Goal: Information Seeking & Learning: Learn about a topic

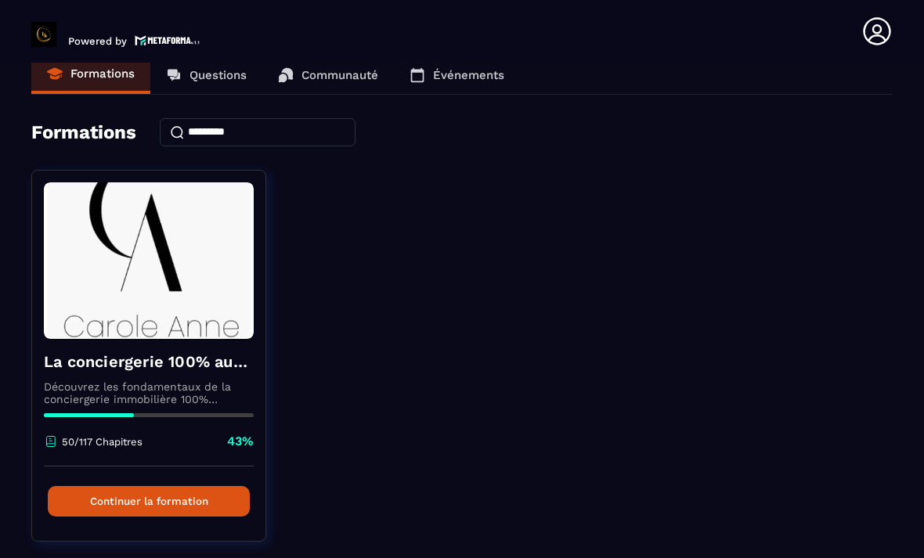
scroll to position [21, 0]
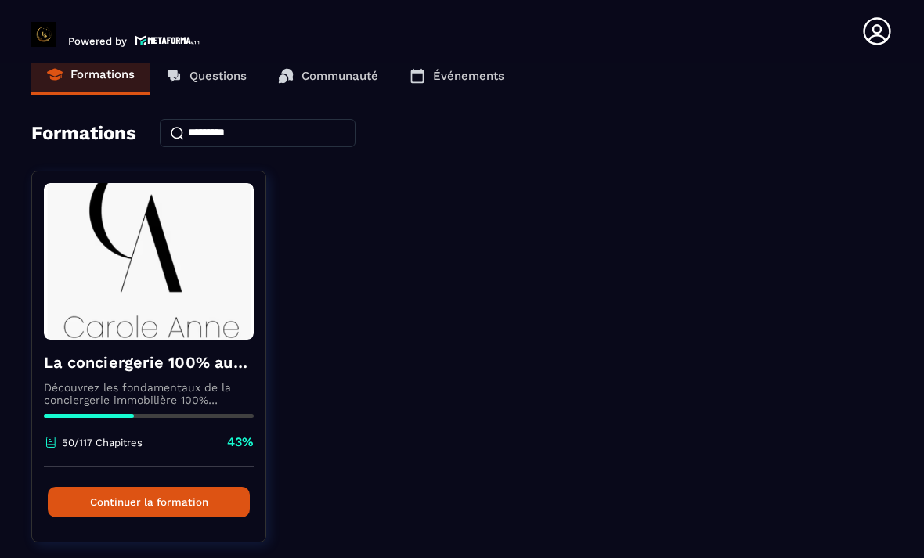
click at [88, 507] on button "Continuer la formation" at bounding box center [149, 502] width 202 height 31
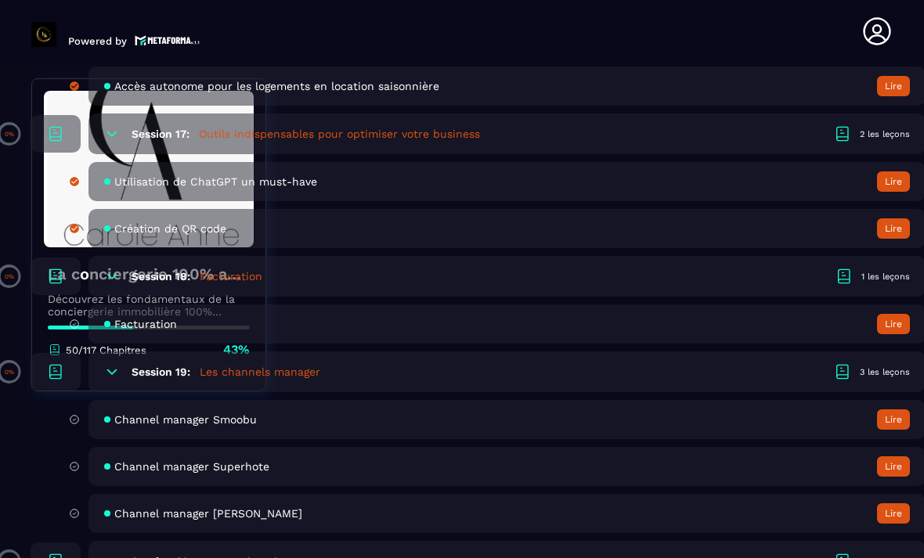
scroll to position [3542, 0]
click at [900, 333] on button "Lire" at bounding box center [893, 323] width 33 height 20
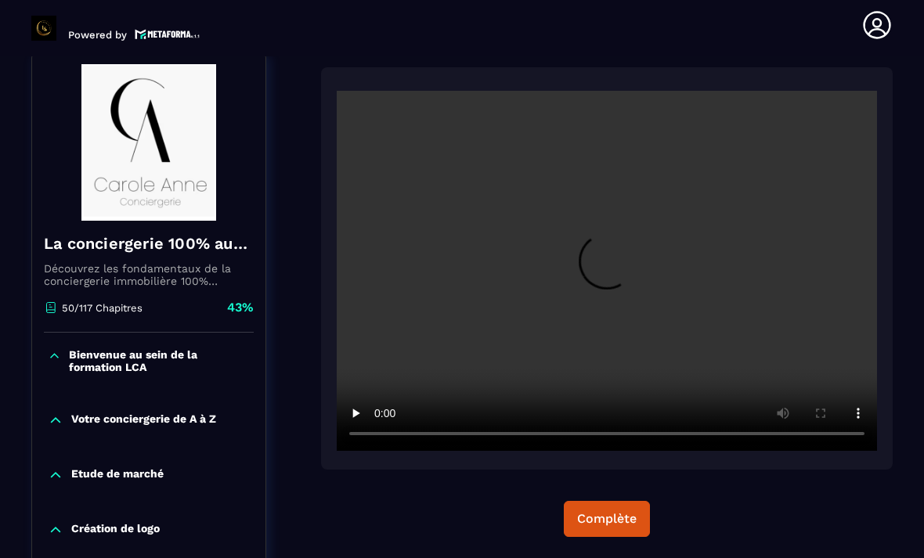
scroll to position [163, 0]
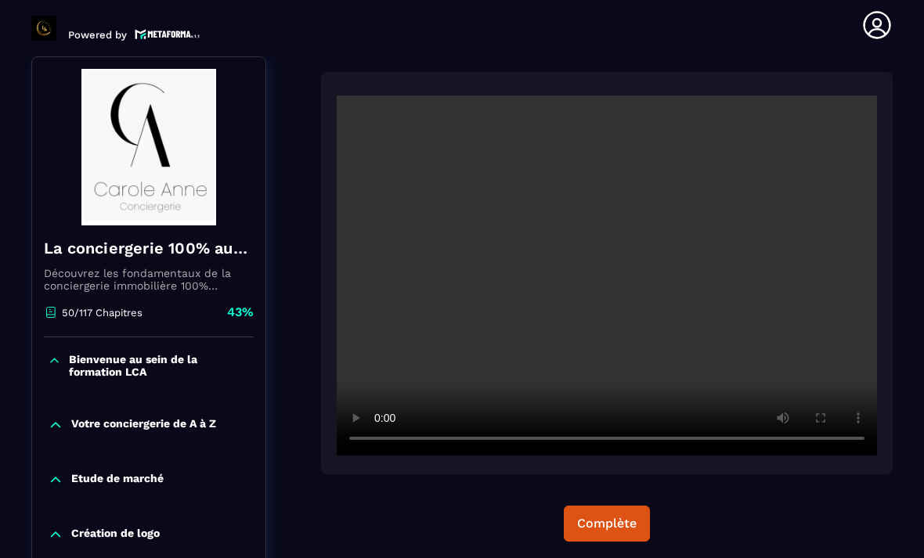
click at [603, 283] on video at bounding box center [607, 275] width 540 height 360
click at [337, 105] on video at bounding box center [607, 275] width 540 height 360
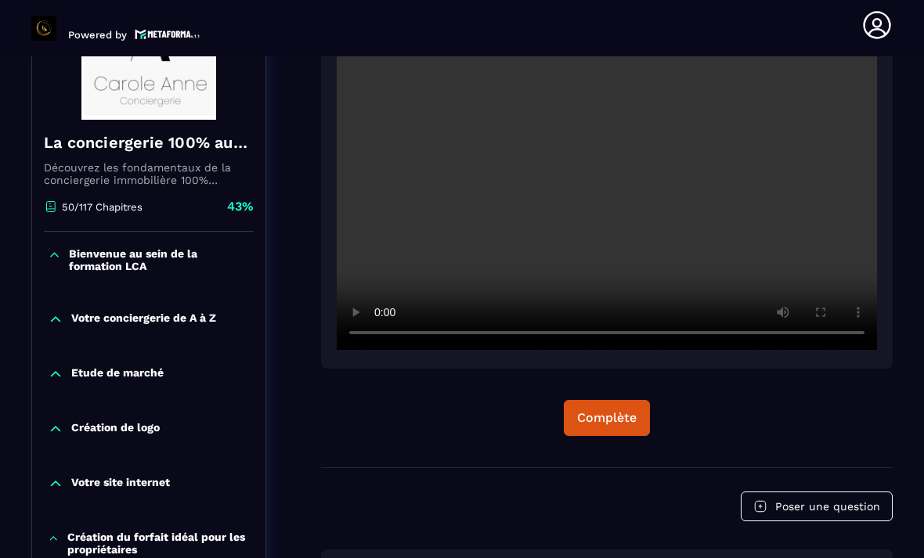
scroll to position [271, 0]
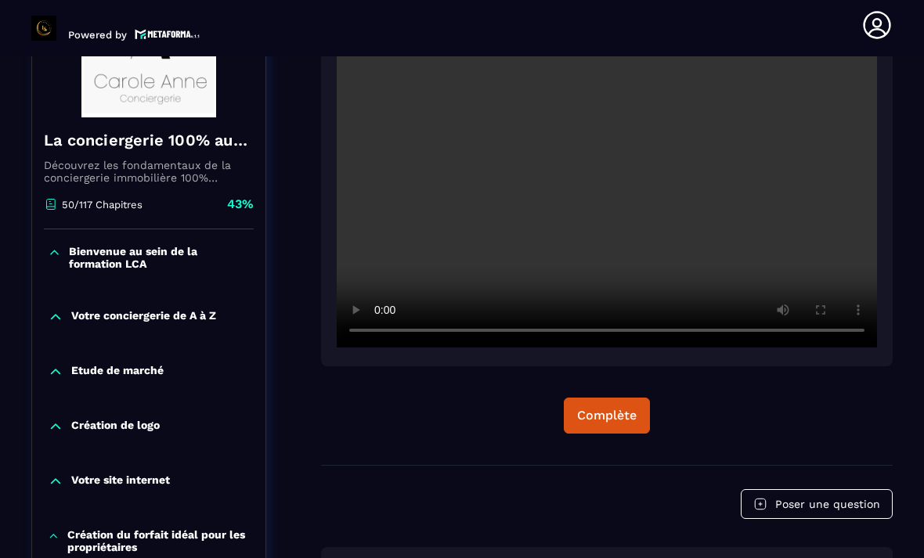
click at [607, 422] on div "Complète" at bounding box center [606, 416] width 59 height 16
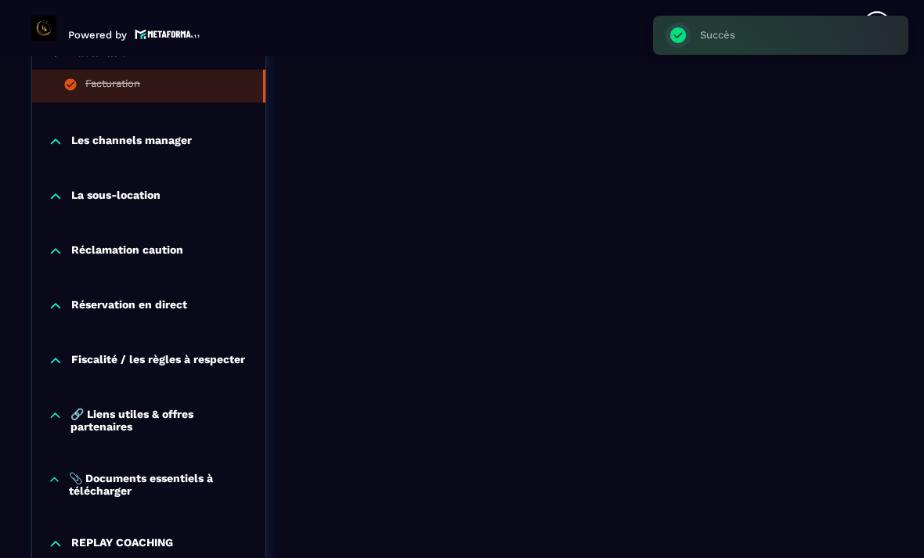
scroll to position [1476, 0]
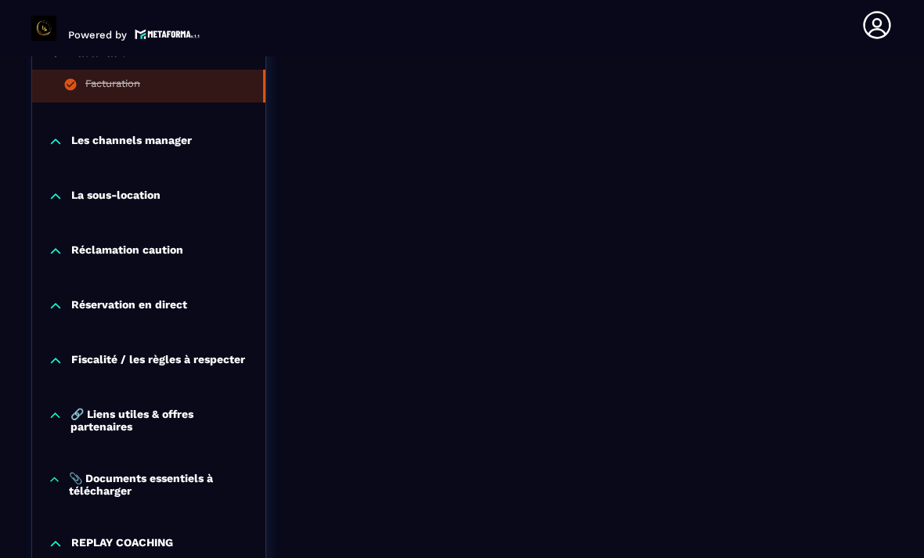
click at [66, 149] on div "Les channels manager" at bounding box center [148, 142] width 233 height 16
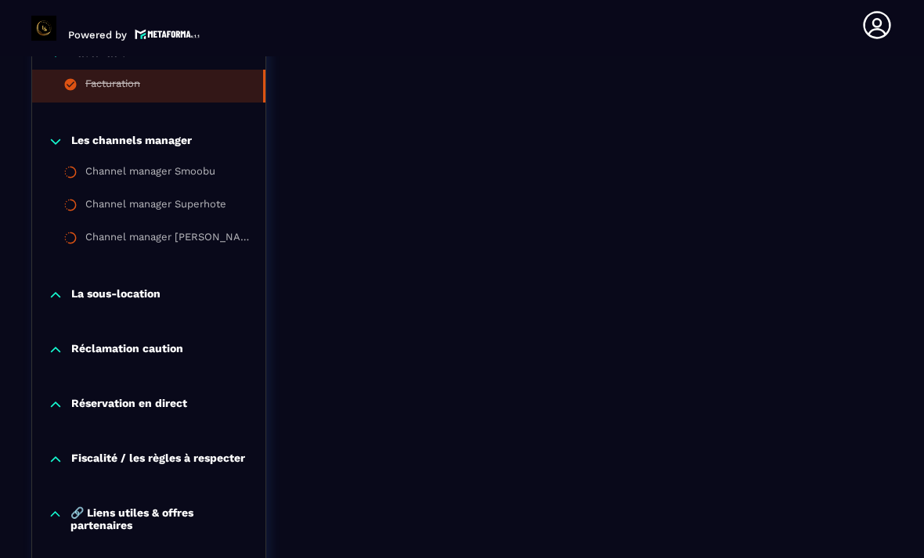
click at [178, 182] on div "Channel manager Smoobu" at bounding box center [150, 173] width 130 height 17
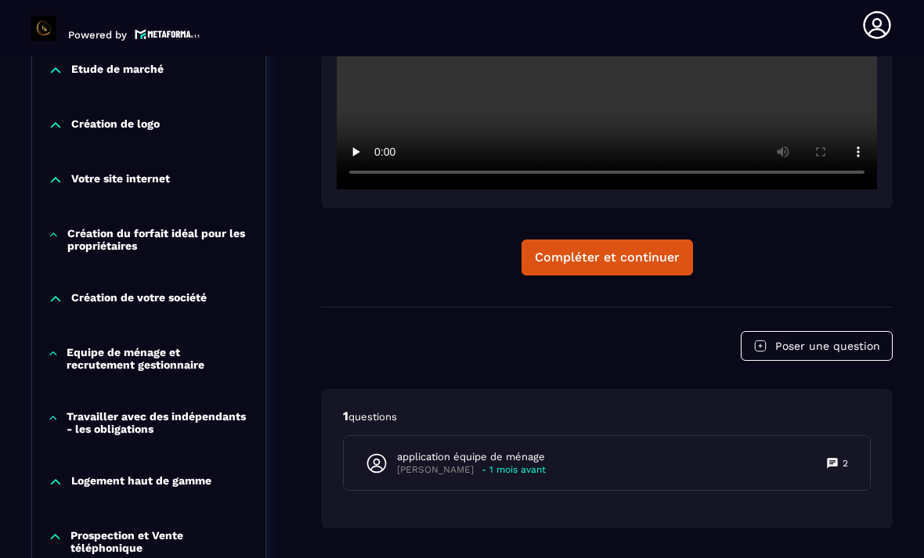
scroll to position [572, 0]
click at [555, 490] on div "application équipe de ménage [PERSON_NAME] - 1 mois avant 2" at bounding box center [607, 463] width 526 height 54
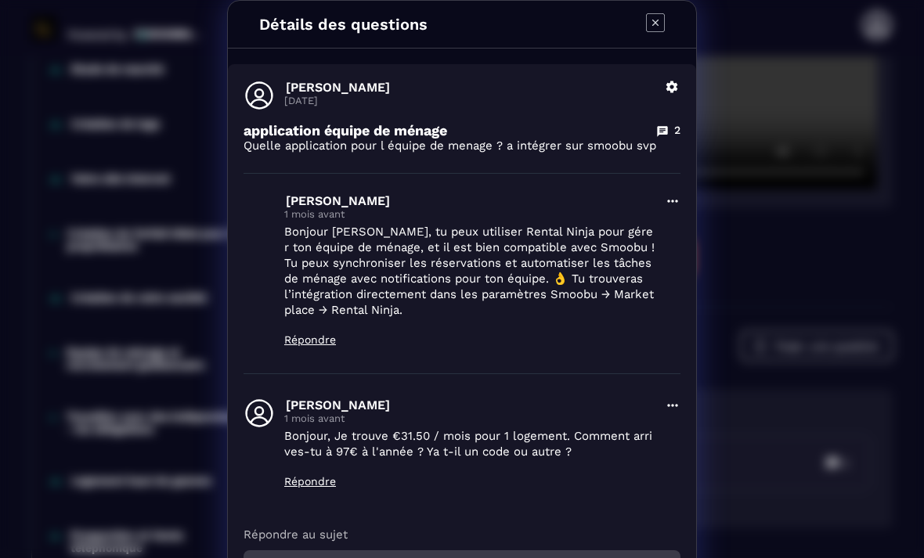
scroll to position [0, 0]
click at [664, 25] on icon "Modal window" at bounding box center [655, 22] width 19 height 19
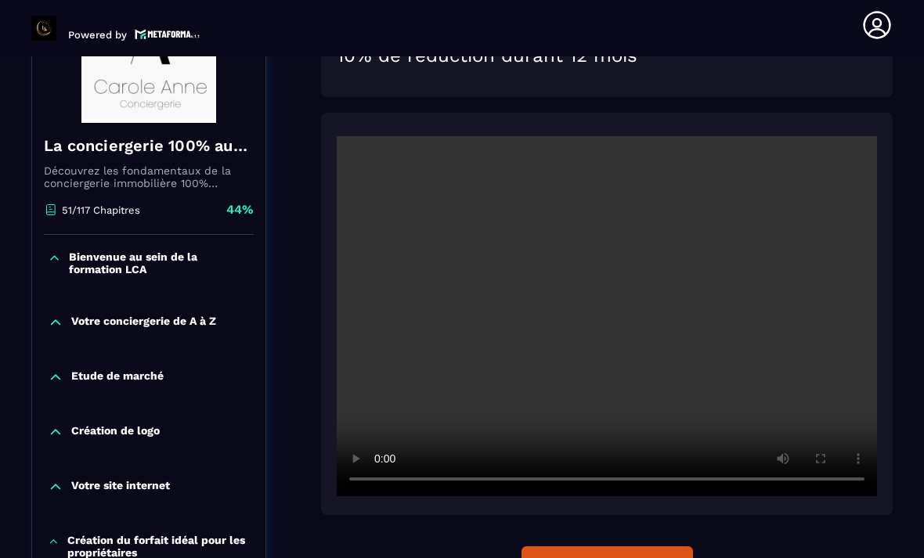
scroll to position [280, 0]
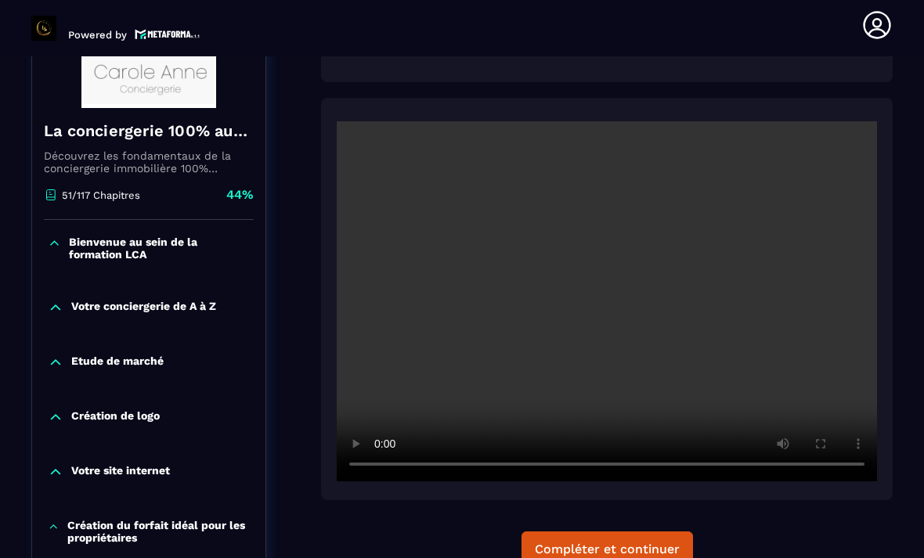
click at [601, 335] on video at bounding box center [607, 301] width 540 height 360
click at [626, 557] on div "Compléter et continuer" at bounding box center [607, 550] width 145 height 16
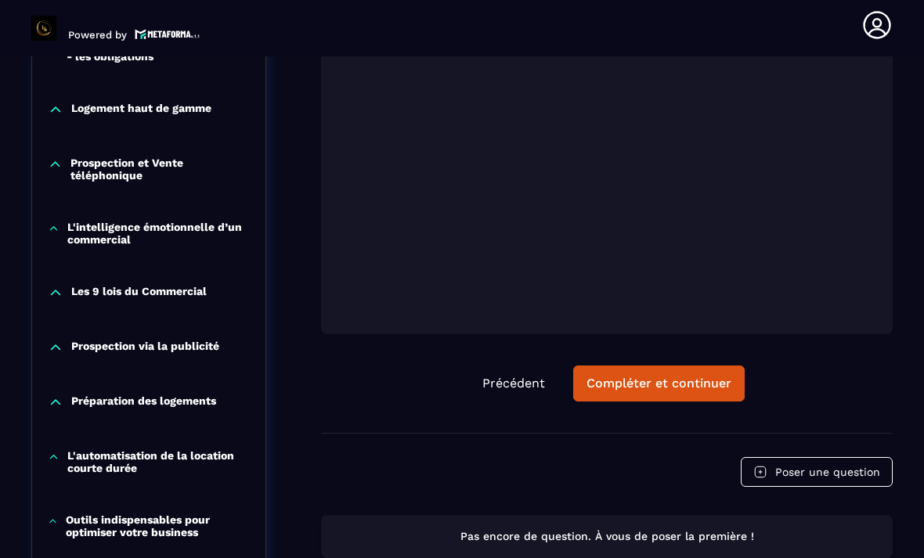
scroll to position [945, 0]
click at [673, 391] on div "Compléter et continuer" at bounding box center [658, 383] width 145 height 16
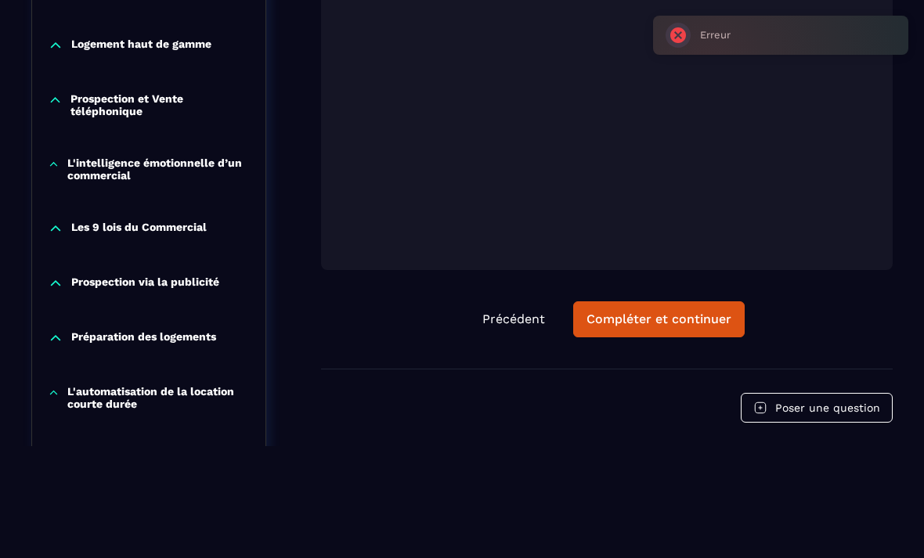
scroll to position [888, 0]
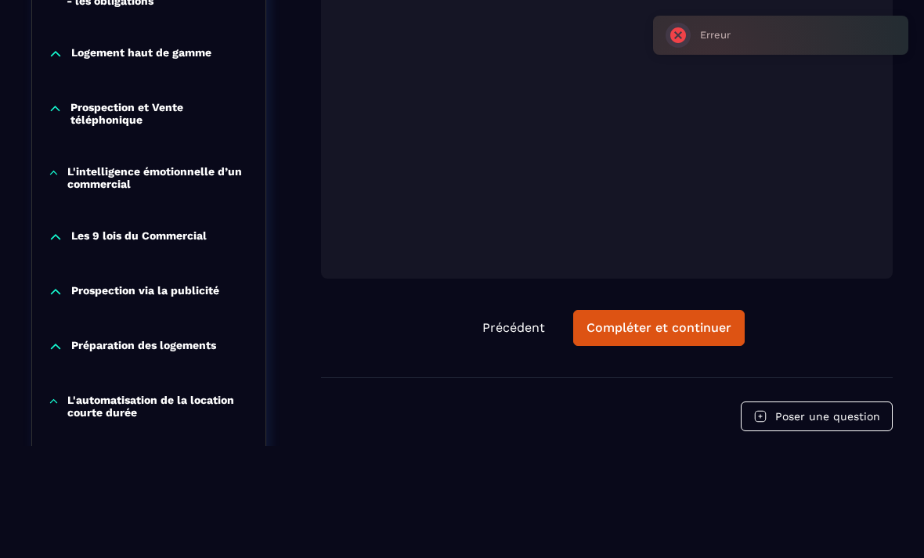
click at [644, 336] on div "Compléter et continuer" at bounding box center [658, 328] width 145 height 16
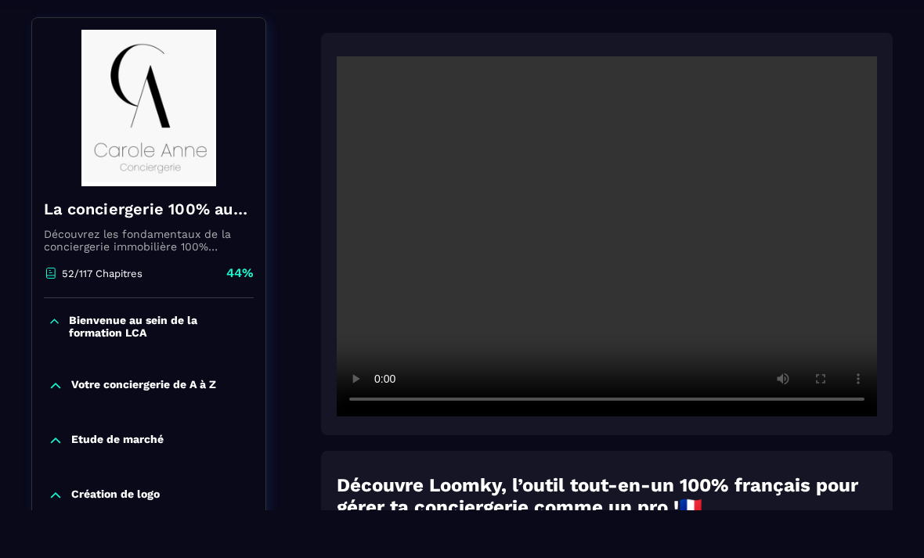
scroll to position [154, 0]
click at [624, 232] on video at bounding box center [607, 236] width 540 height 360
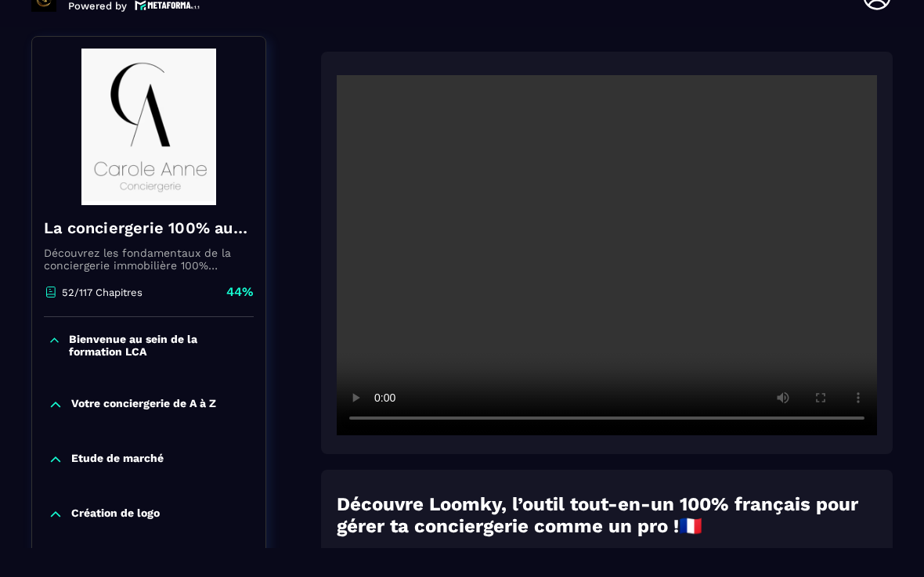
click at [355, 85] on video at bounding box center [607, 255] width 540 height 360
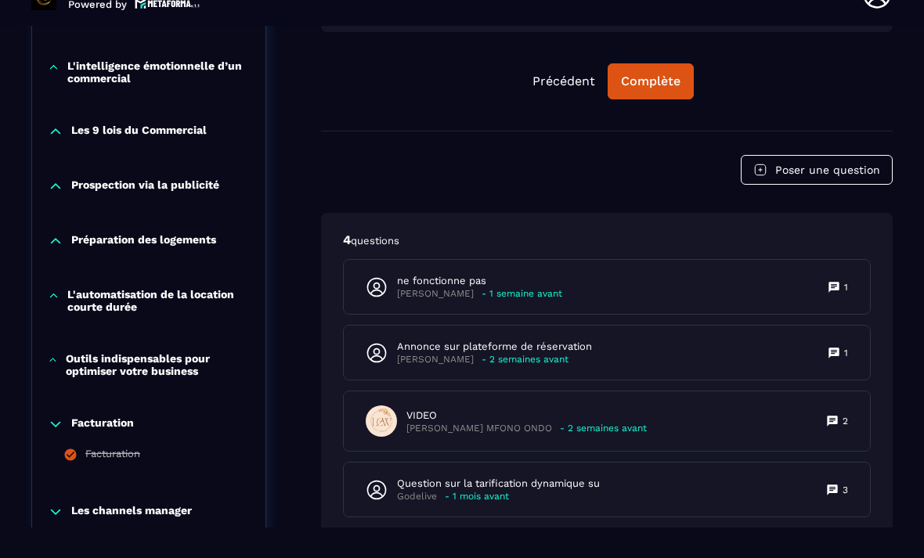
scroll to position [1075, 0]
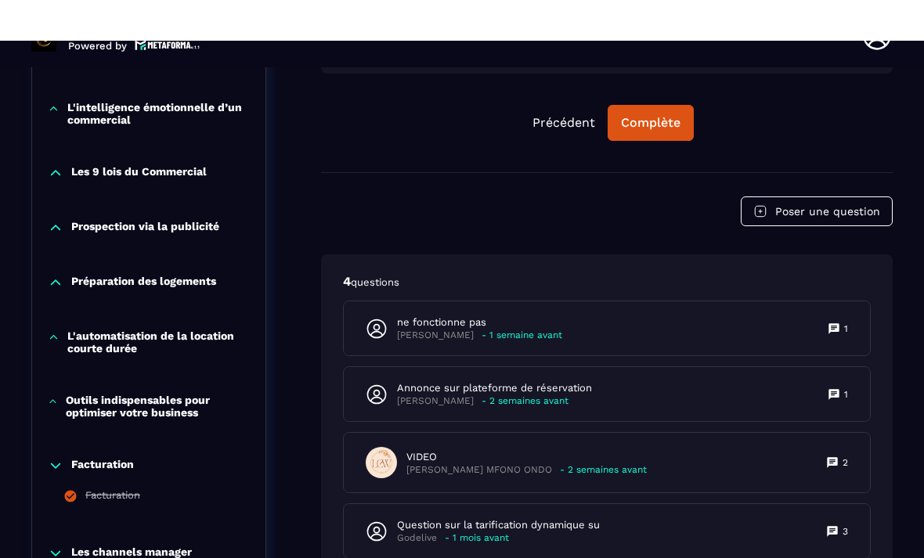
click at [663, 99] on button "Complète" at bounding box center [650, 81] width 86 height 36
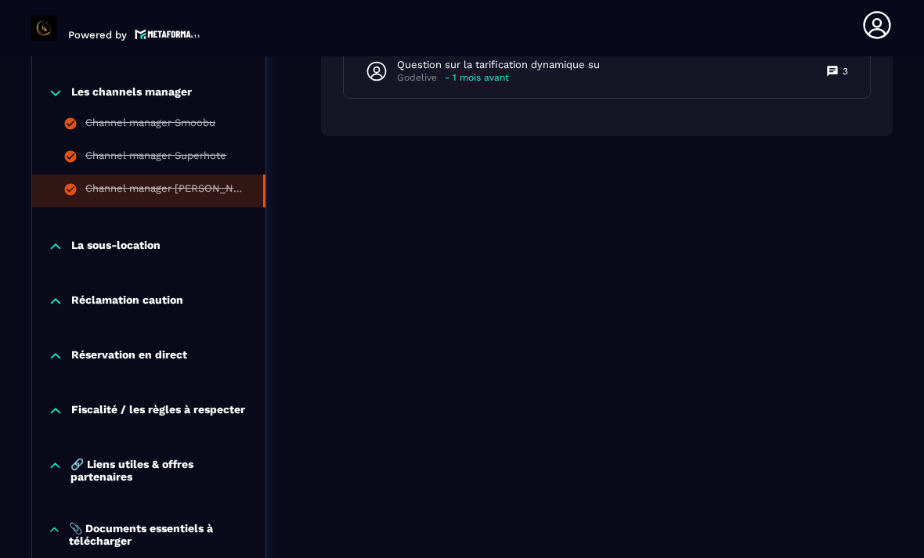
scroll to position [1525, 0]
click at [53, 254] on icon at bounding box center [56, 247] width 16 height 16
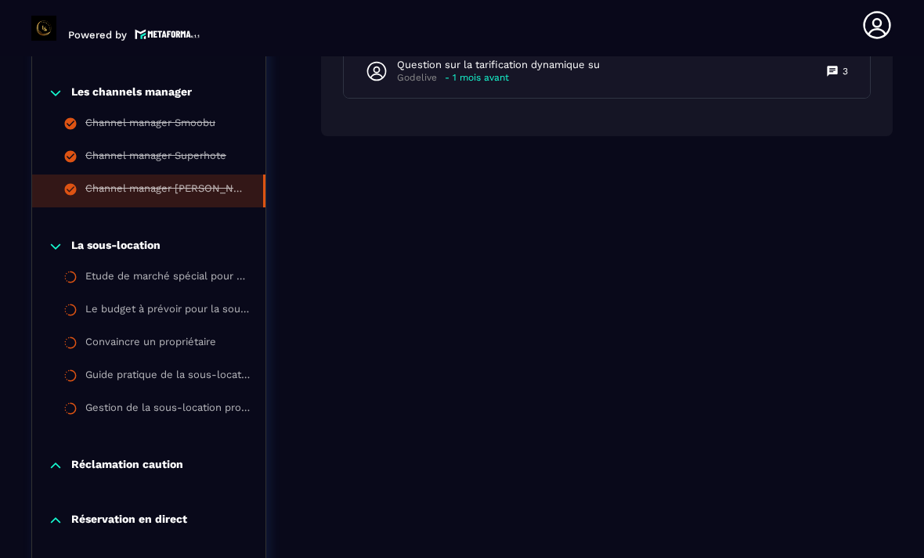
click at [139, 287] on div "Etude de marché spécial pour sous location" at bounding box center [167, 278] width 164 height 17
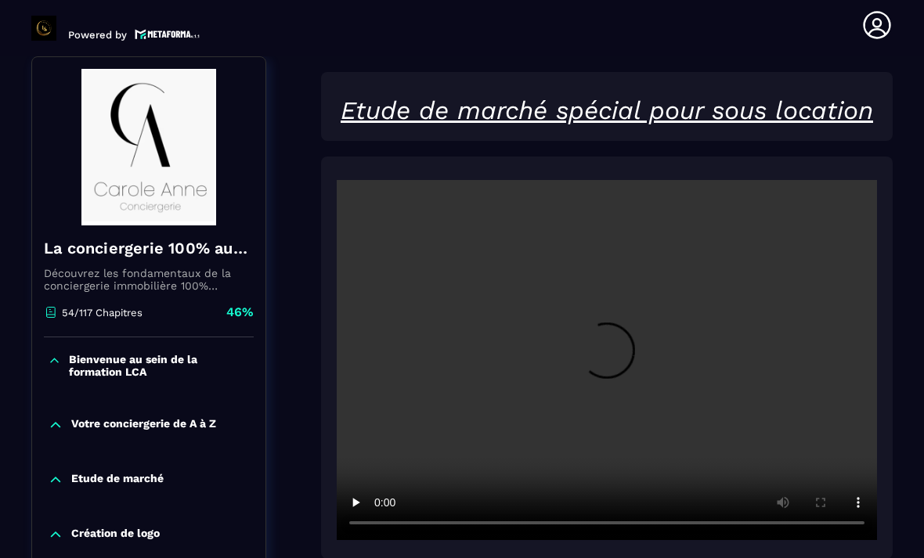
scroll to position [163, 0]
click at [599, 347] on video at bounding box center [607, 360] width 540 height 360
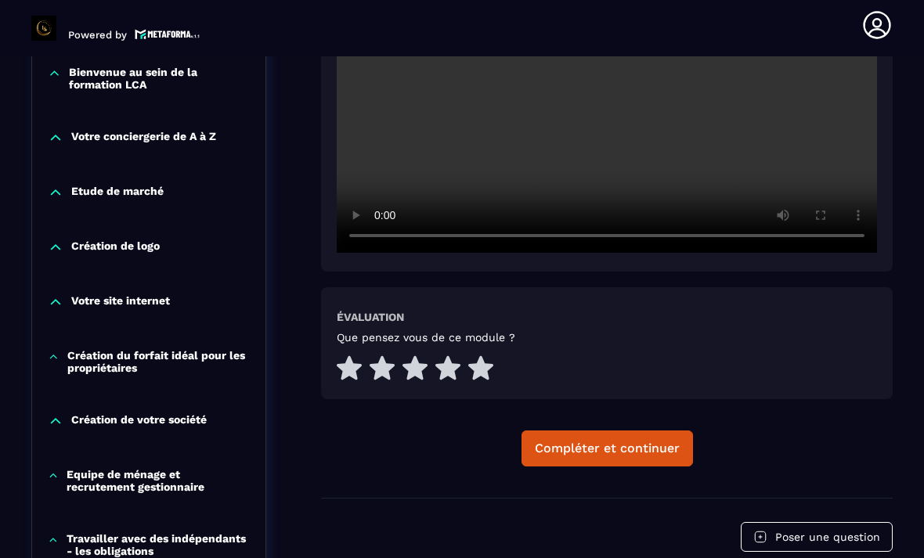
scroll to position [450, 0]
click at [651, 450] on div "Compléter et continuer" at bounding box center [607, 449] width 145 height 16
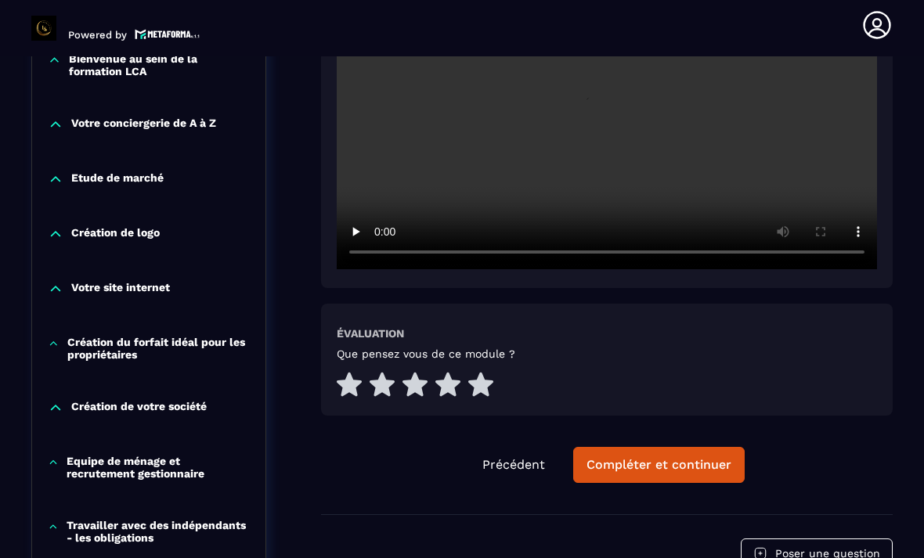
scroll to position [463, 0]
click at [693, 466] on div "Compléter et continuer" at bounding box center [658, 465] width 145 height 16
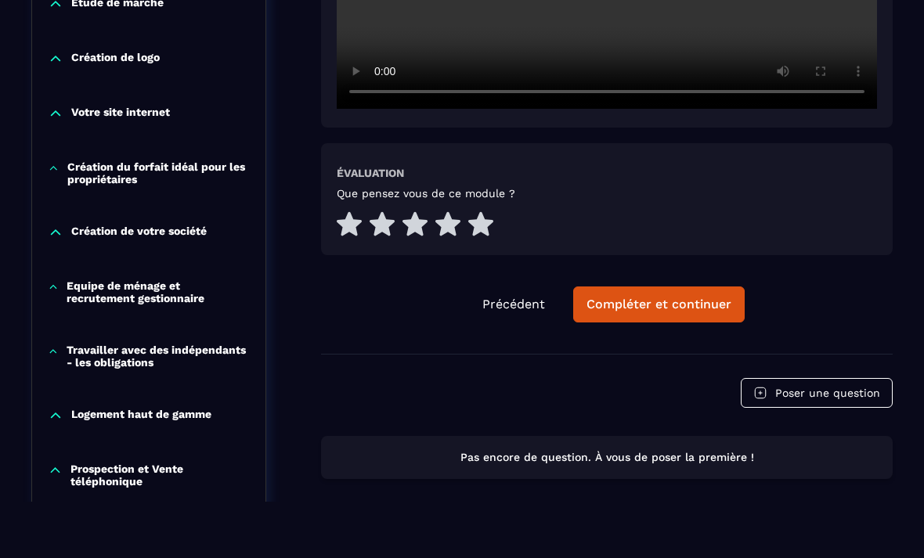
scroll to position [580, 0]
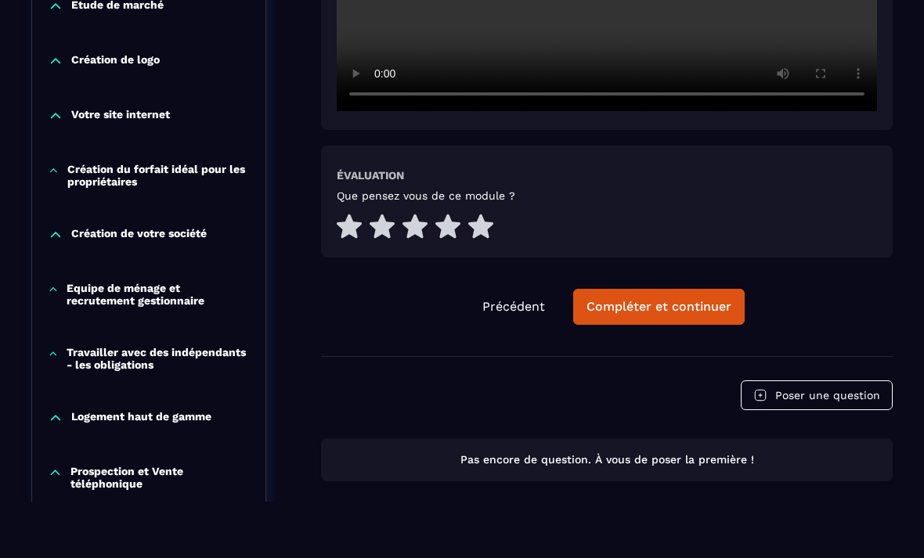
click at [687, 306] on div "Compléter et continuer" at bounding box center [658, 307] width 145 height 16
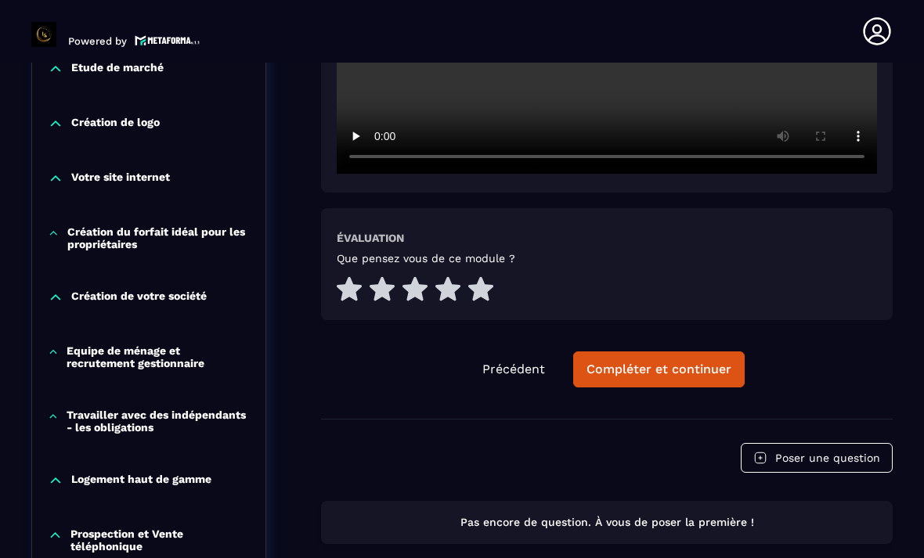
click at [664, 385] on button "Compléter et continuer" at bounding box center [658, 369] width 171 height 36
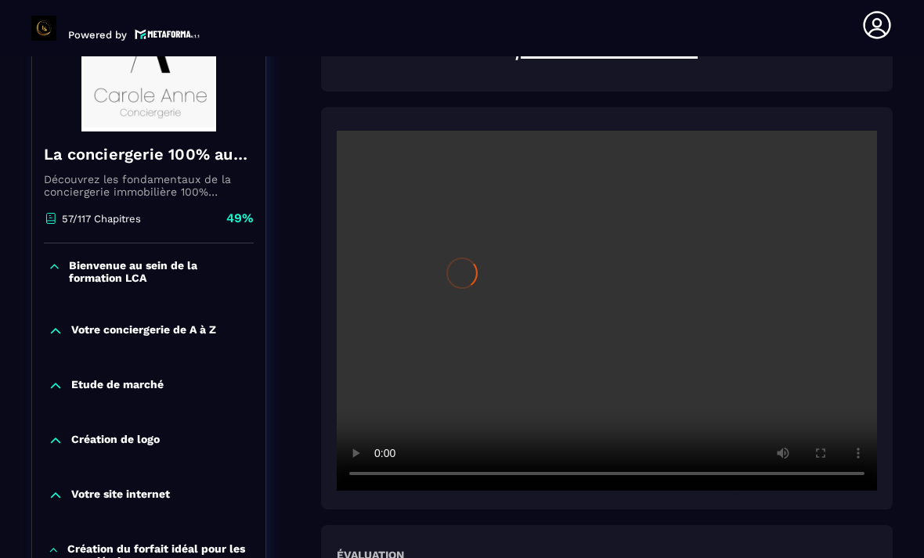
scroll to position [163, 0]
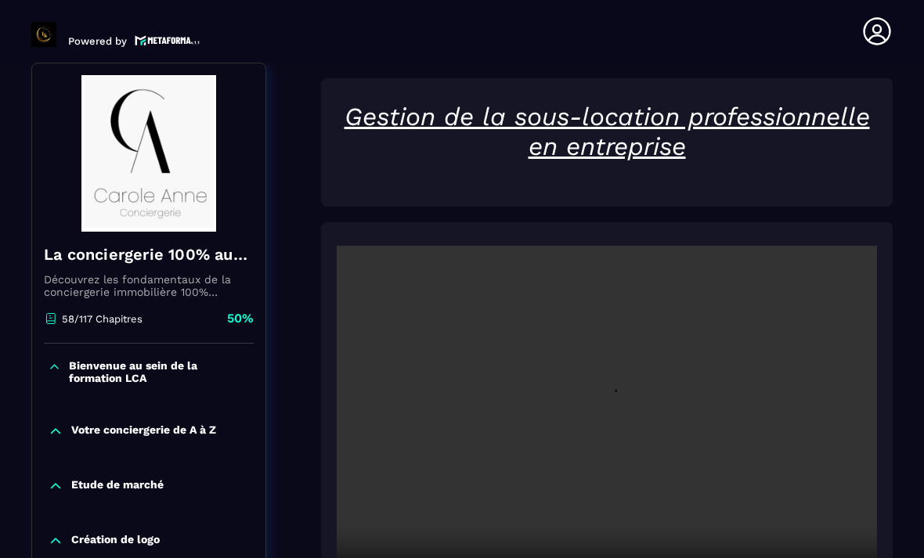
scroll to position [6, 0]
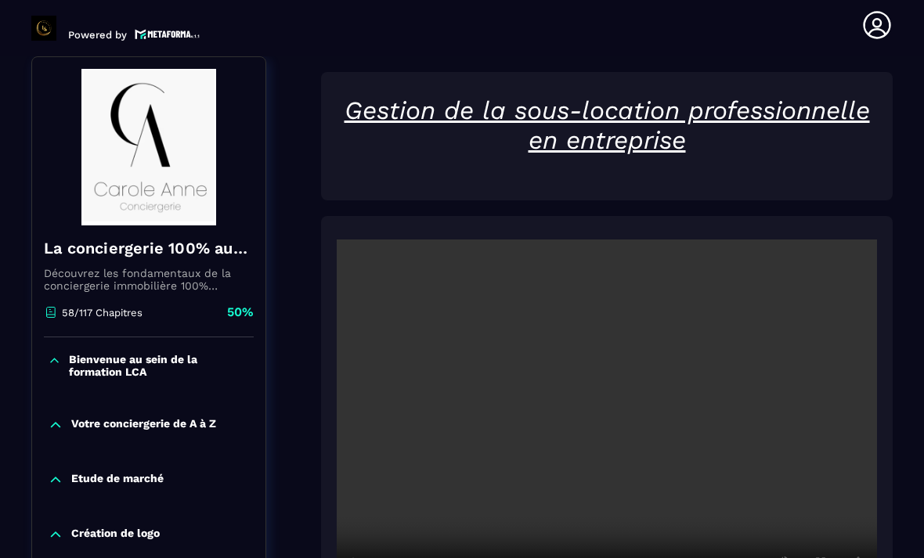
click at [616, 422] on video at bounding box center [607, 419] width 540 height 360
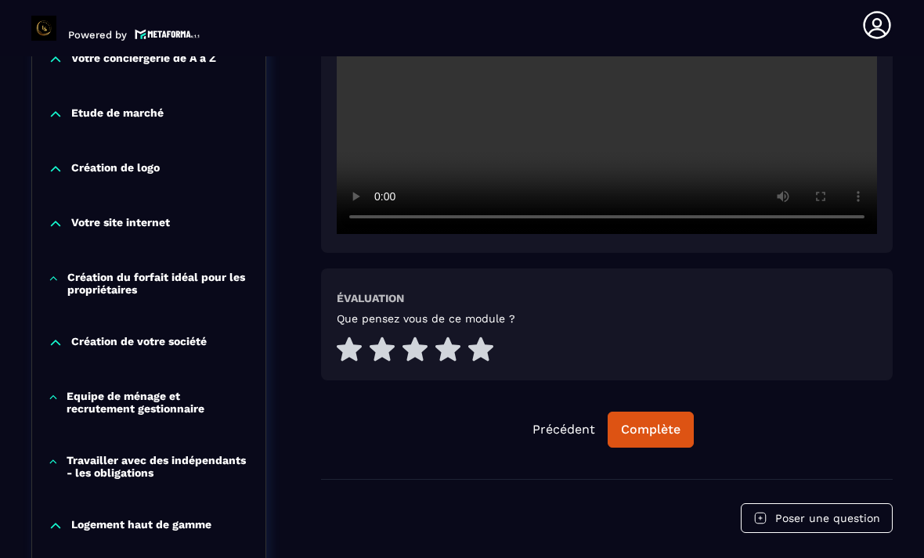
scroll to position [535, 0]
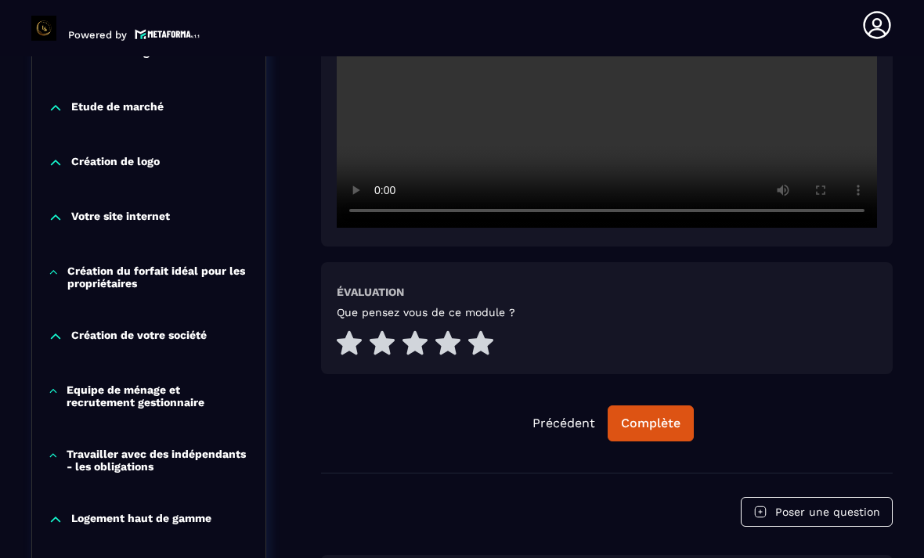
click at [674, 421] on div "Complète" at bounding box center [650, 424] width 59 height 16
click at [665, 423] on div "Continuer" at bounding box center [650, 424] width 61 height 16
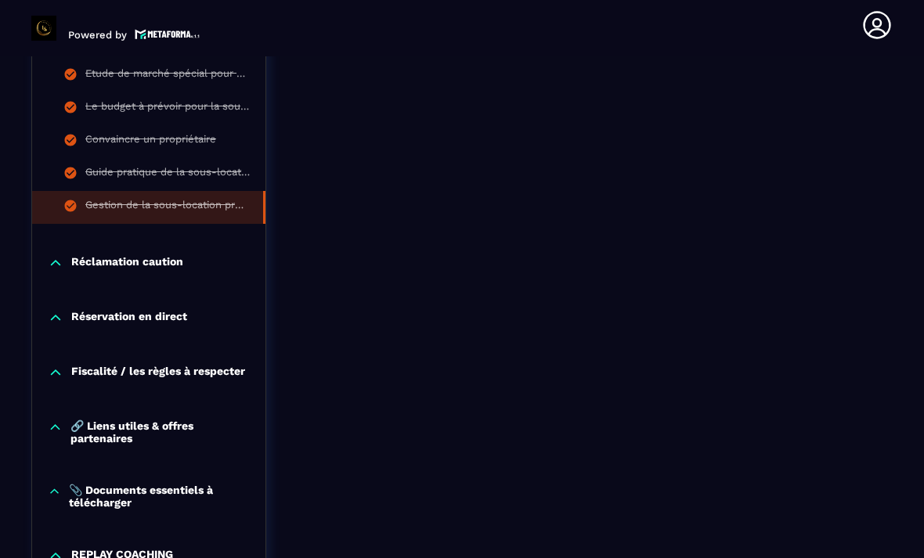
scroll to position [1744, 0]
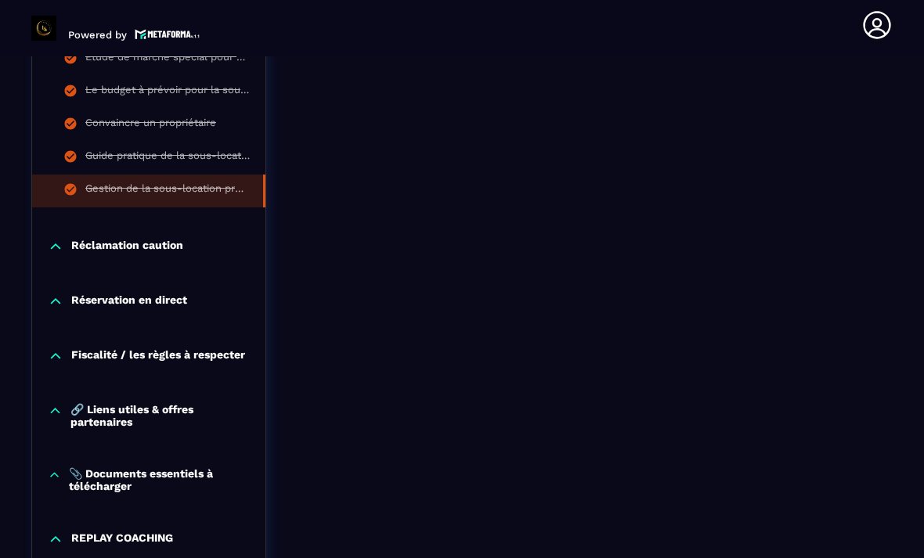
click at [70, 254] on div "Réclamation caution" at bounding box center [148, 247] width 233 height 16
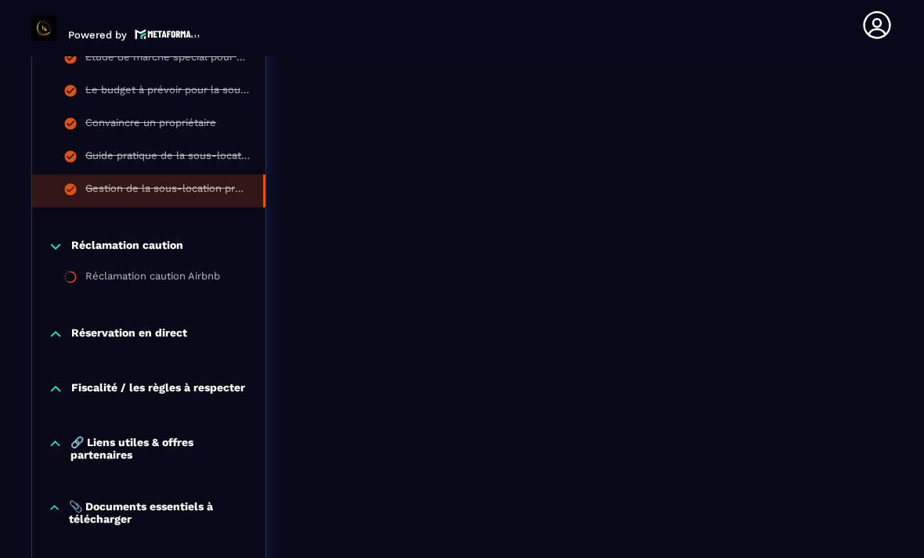
click at [92, 287] on div "Réclamation caution Airbnb" at bounding box center [152, 278] width 135 height 17
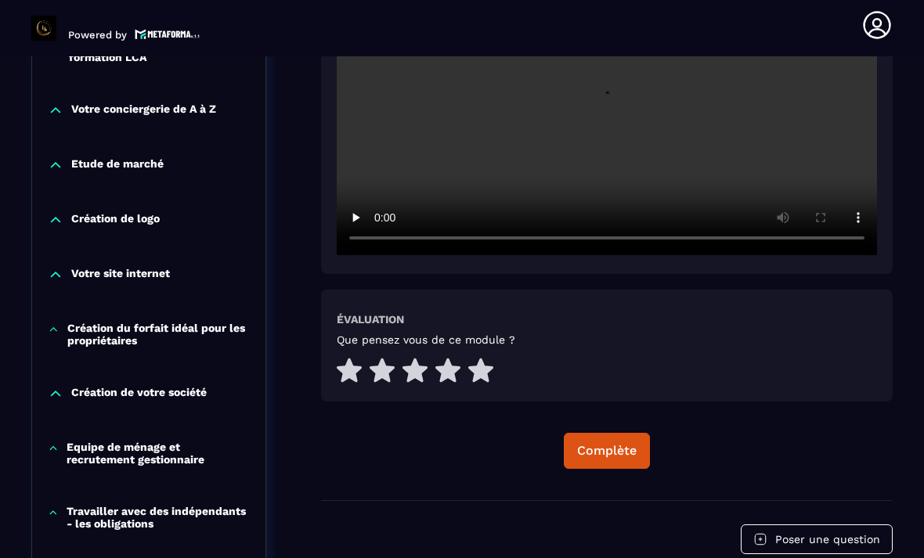
scroll to position [476, 0]
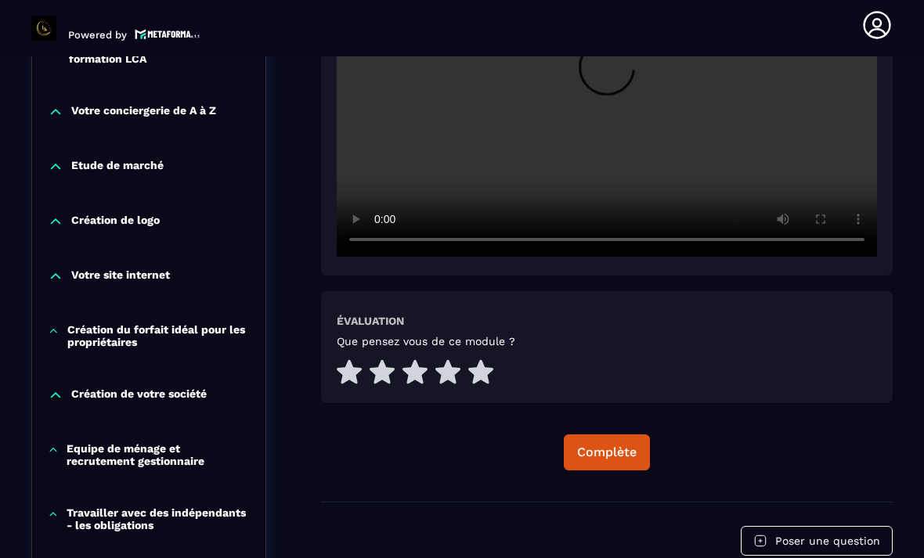
click at [610, 450] on div "Complète" at bounding box center [606, 453] width 59 height 16
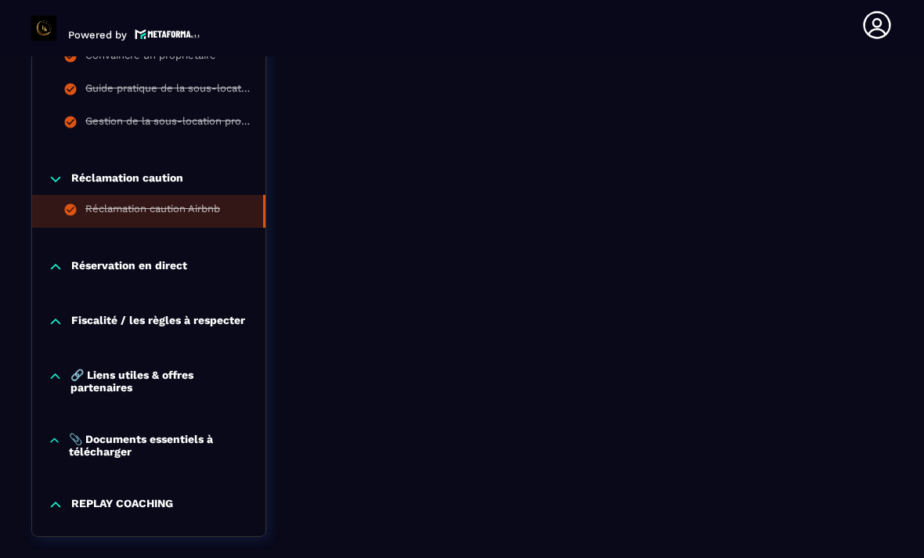
scroll to position [1811, 0]
click at [55, 269] on icon at bounding box center [55, 267] width 9 height 5
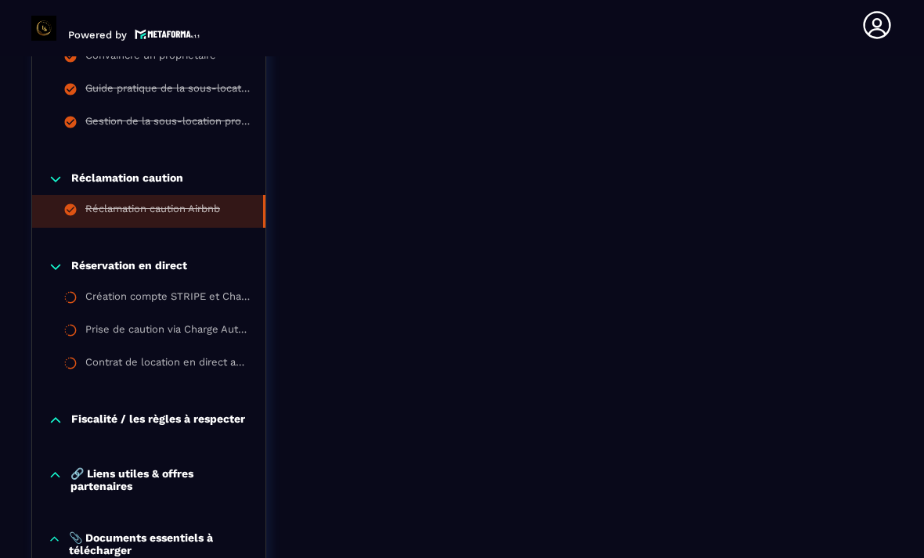
click at [110, 308] on div "Création compte STRIPE et Charge Automation" at bounding box center [167, 298] width 164 height 17
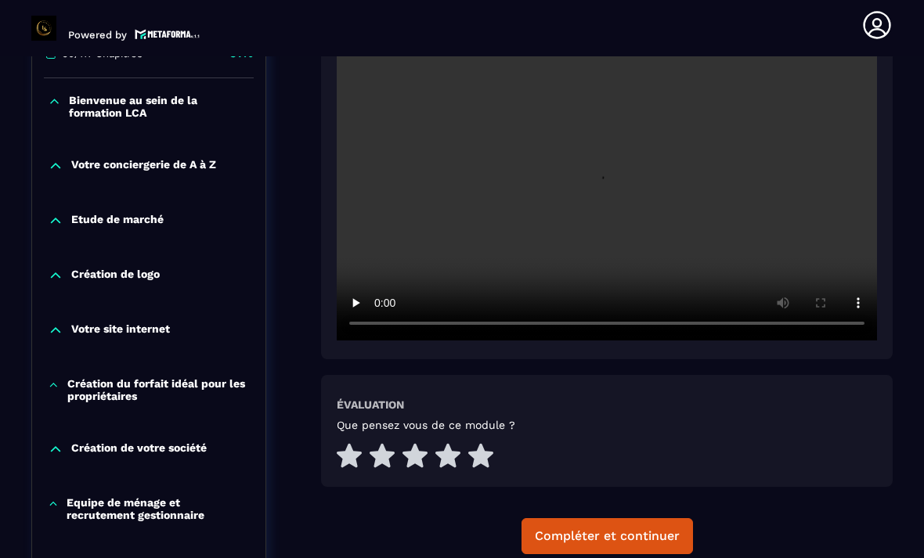
scroll to position [422, 0]
click at [601, 165] on video at bounding box center [607, 160] width 540 height 360
click at [636, 544] on div "Compléter et continuer" at bounding box center [607, 536] width 145 height 16
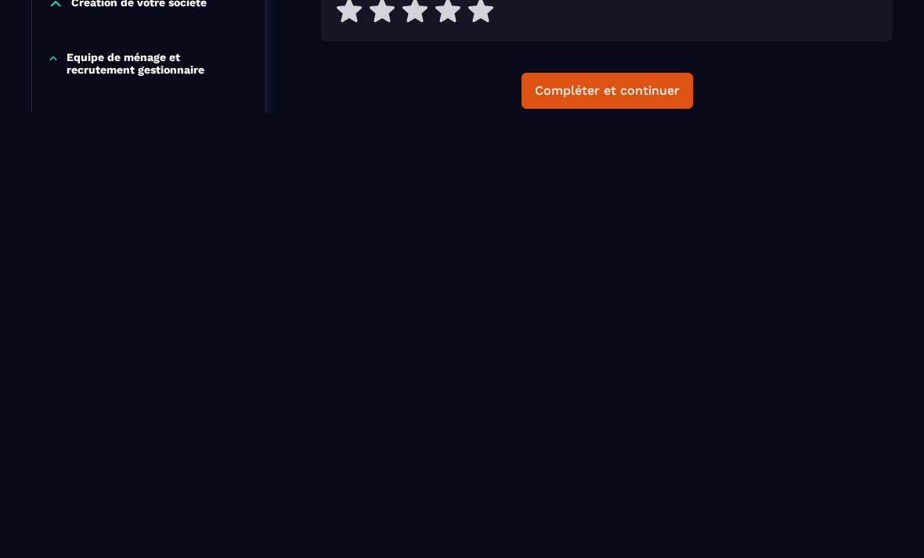
scroll to position [662, 0]
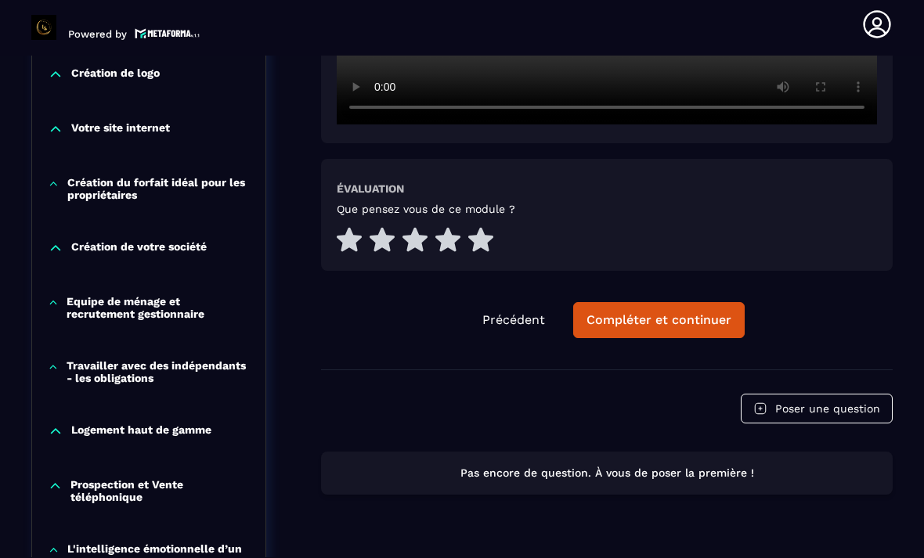
scroll to position [621, 0]
click at [661, 324] on div "Compléter et continuer" at bounding box center [658, 321] width 145 height 16
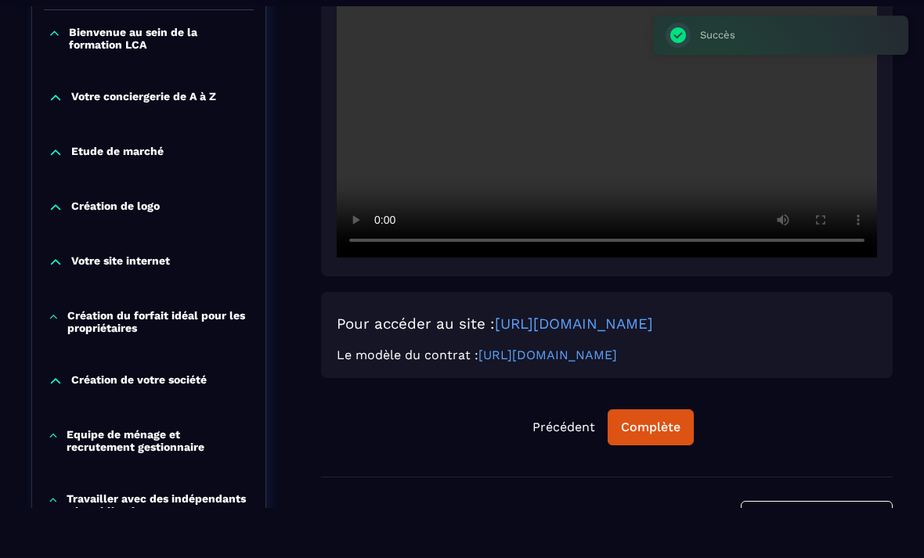
scroll to position [529, 0]
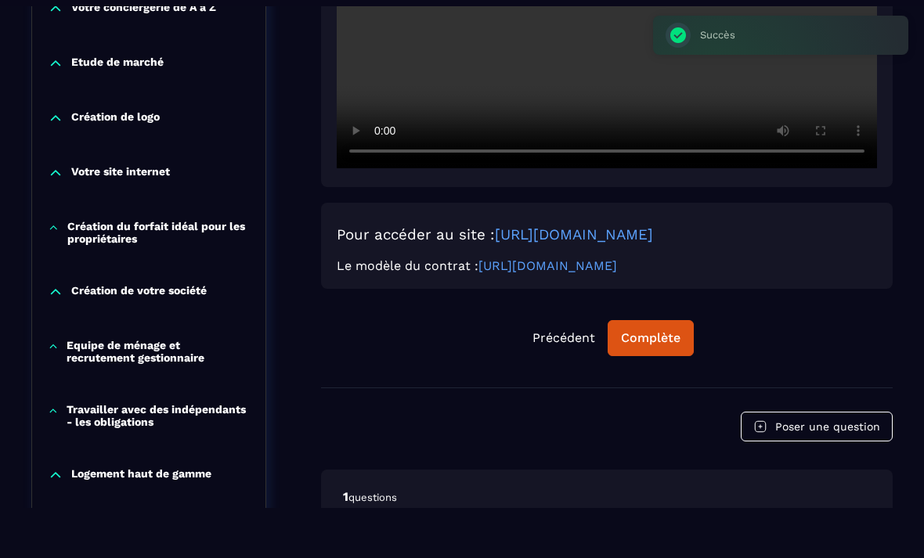
click at [664, 346] on div "Complète" at bounding box center [650, 338] width 59 height 16
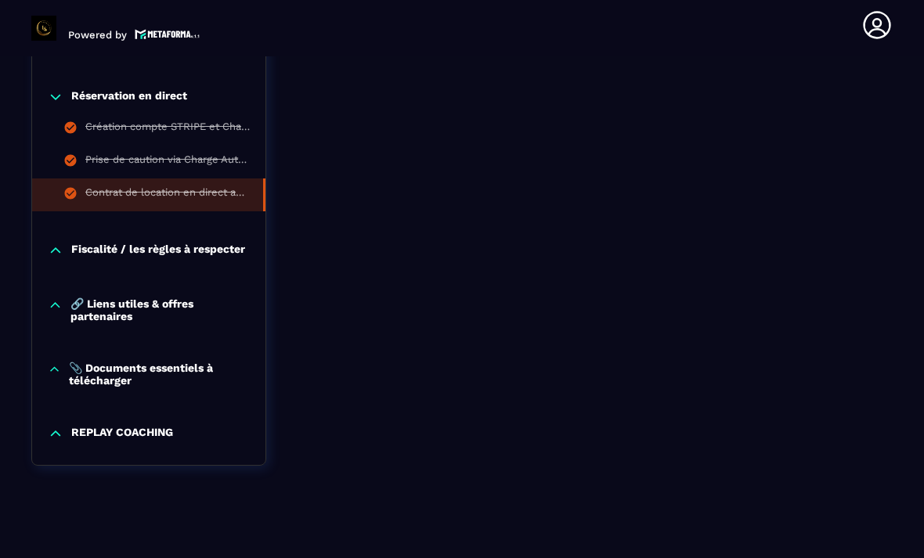
scroll to position [1980, 0]
click at [56, 259] on icon at bounding box center [56, 251] width 16 height 16
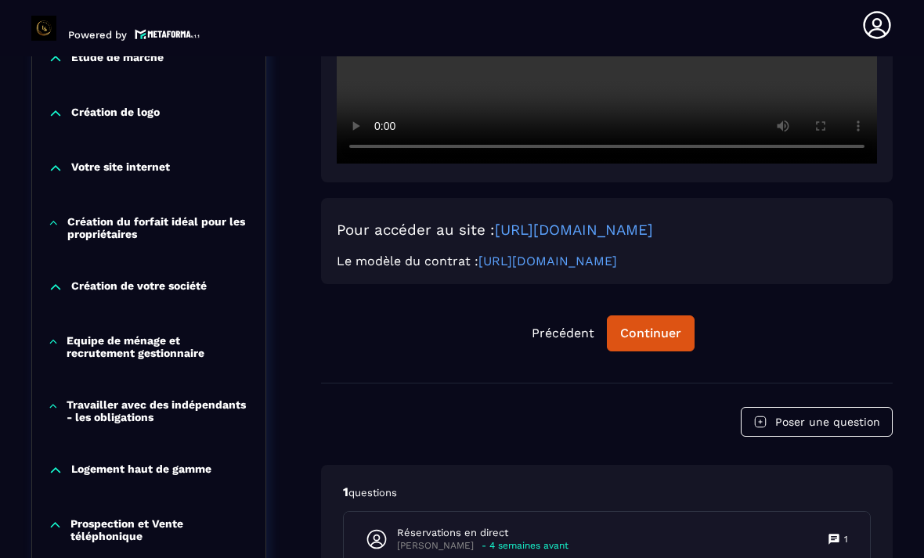
scroll to position [584, 0]
click at [661, 341] on div "Continuer" at bounding box center [650, 334] width 61 height 16
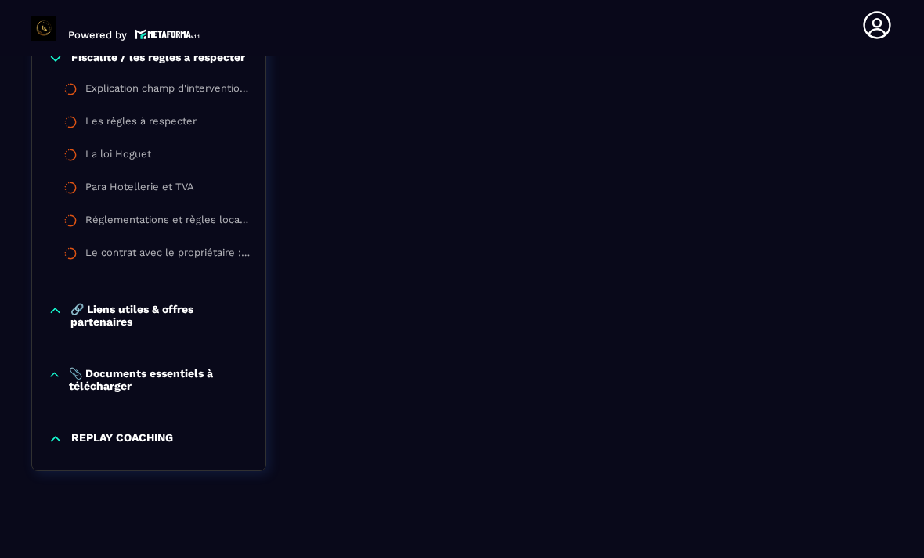
scroll to position [2173, 0]
click at [108, 99] on div "Explication champ d'intervention [PERSON_NAME]" at bounding box center [167, 90] width 164 height 17
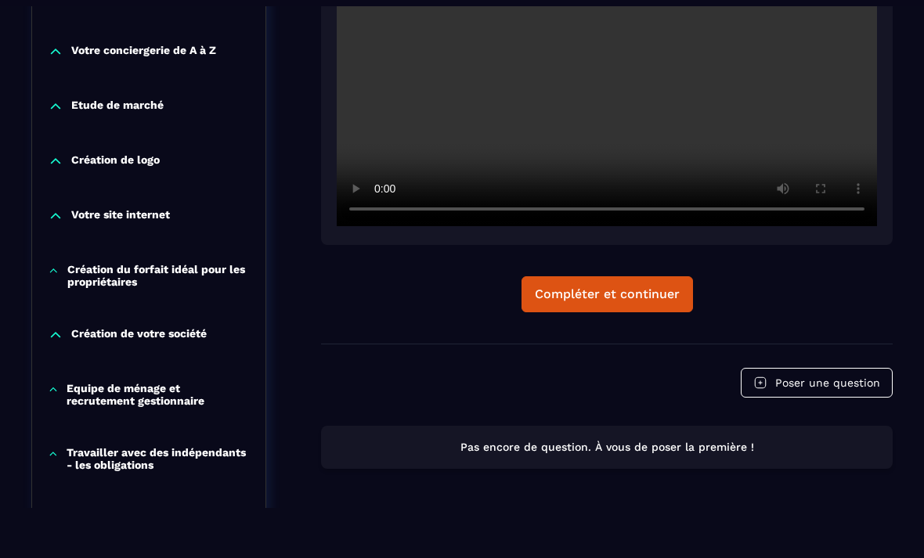
scroll to position [485, 0]
click at [646, 292] on div "Compléter et continuer" at bounding box center [607, 295] width 145 height 16
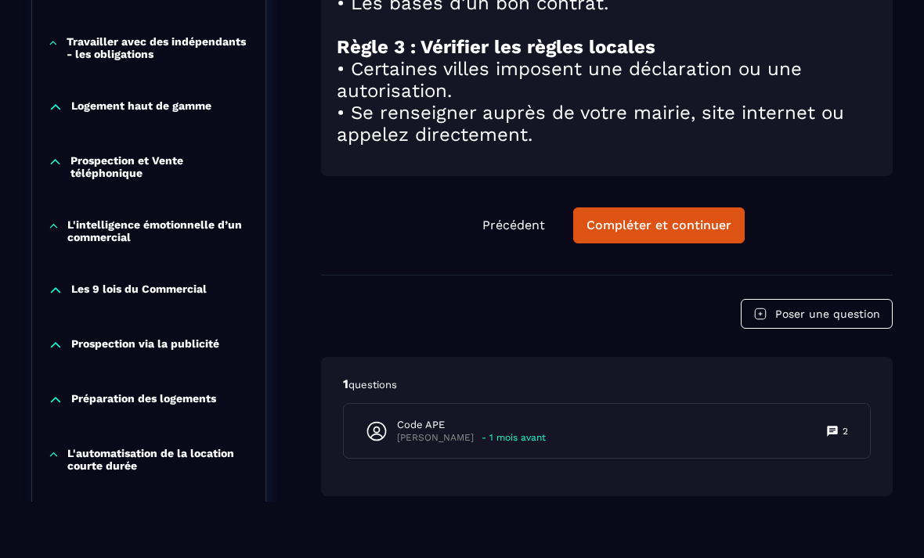
click at [682, 233] on div "Compléter et continuer" at bounding box center [658, 226] width 145 height 16
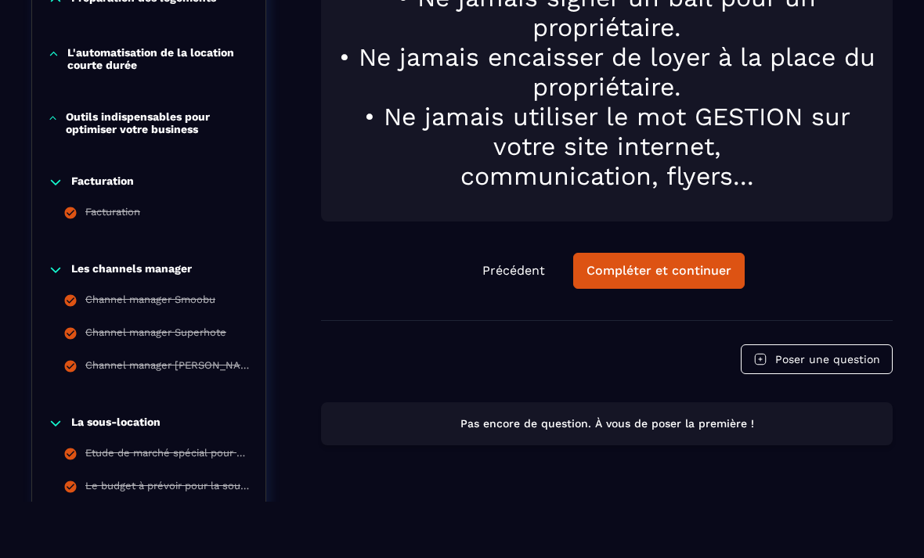
click at [705, 263] on div "Compléter et continuer" at bounding box center [658, 271] width 145 height 16
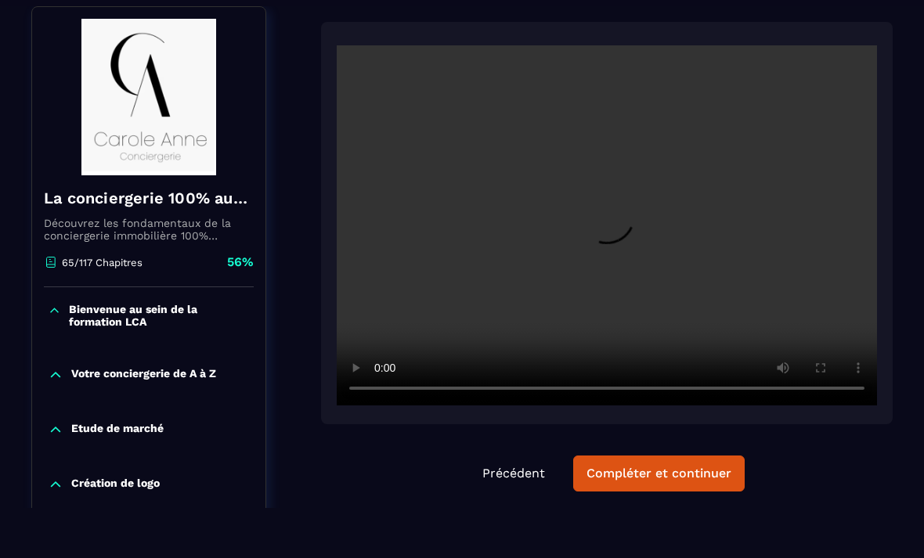
click at [659, 472] on div "Compléter et continuer" at bounding box center [658, 474] width 145 height 16
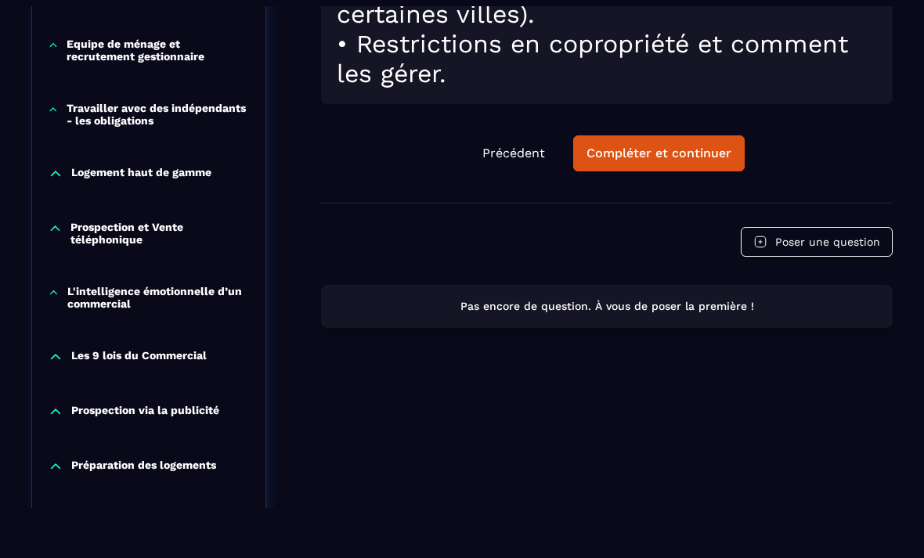
click at [704, 157] on div "Compléter et continuer" at bounding box center [658, 154] width 145 height 16
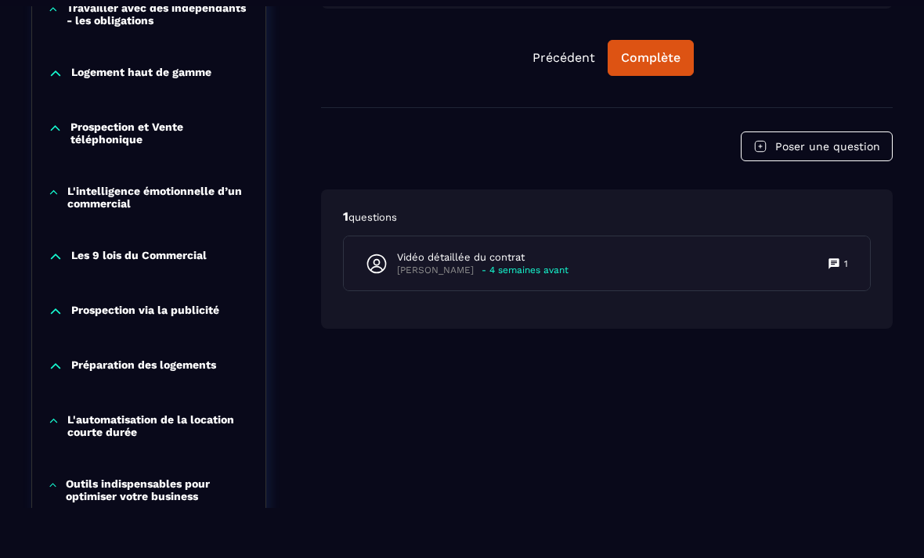
click at [672, 45] on button "Complète" at bounding box center [650, 58] width 86 height 36
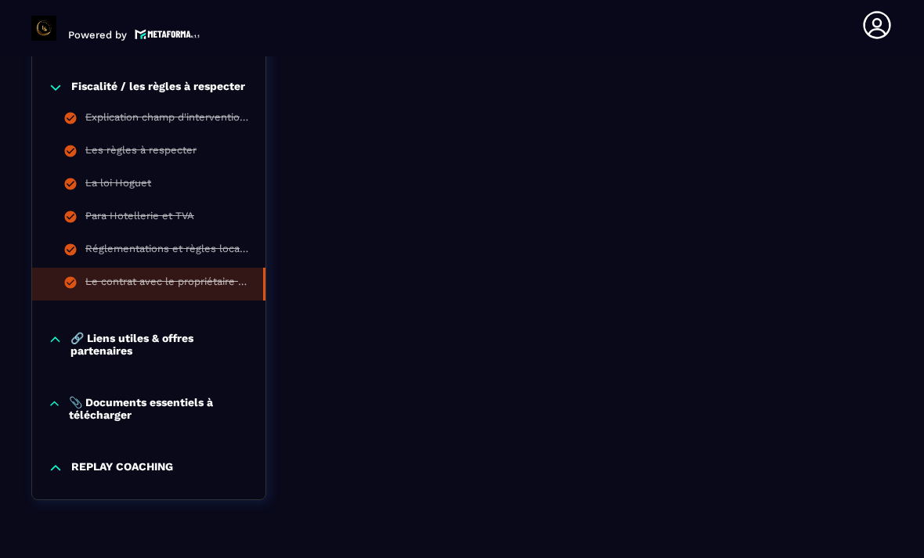
click at [56, 332] on icon at bounding box center [55, 340] width 15 height 16
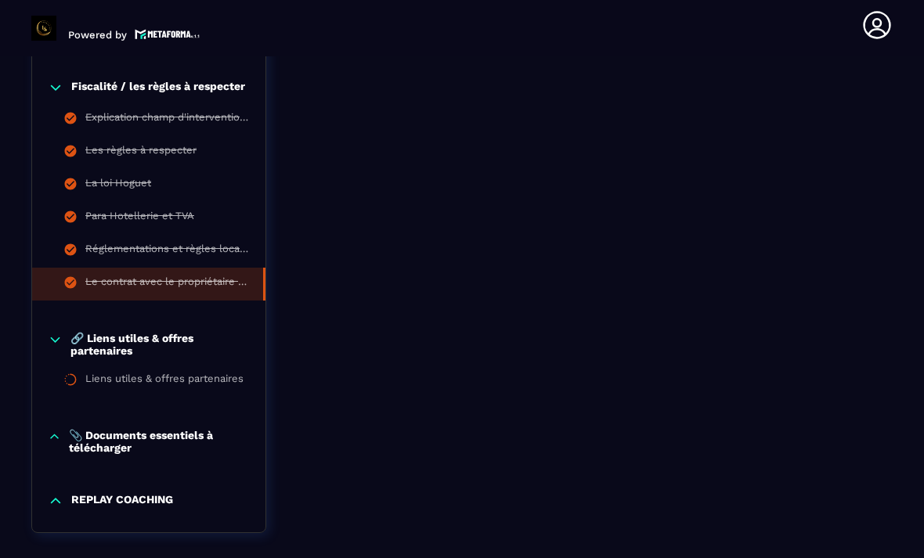
click at [95, 373] on div "Liens utiles & offres partenaires" at bounding box center [164, 381] width 158 height 17
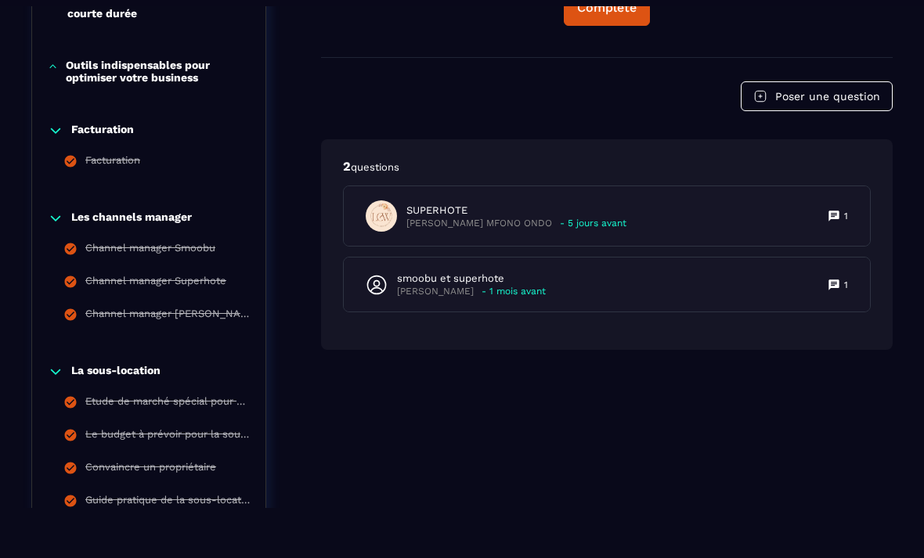
click at [619, 16] on div "Complète" at bounding box center [606, 8] width 59 height 16
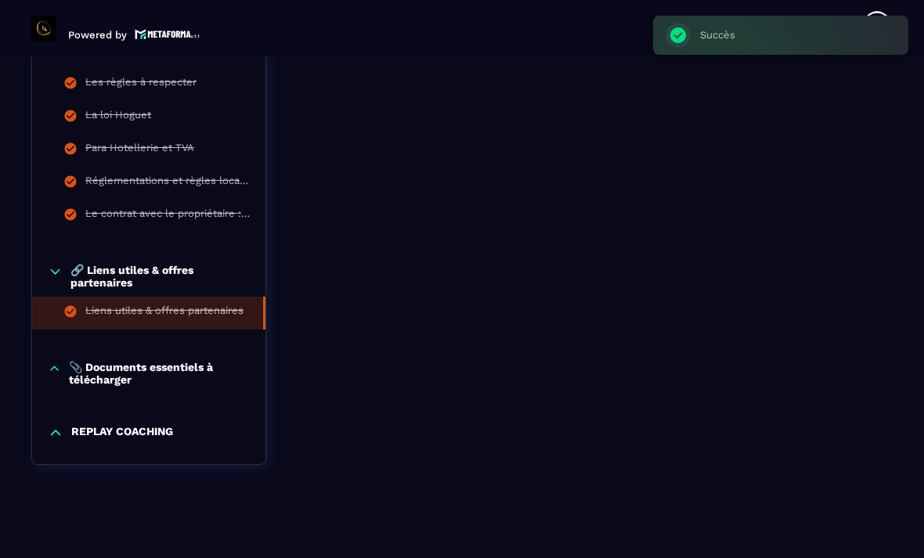
scroll to position [2210, 0]
click at [173, 362] on p "📎 Documents essentiels à télécharger" at bounding box center [159, 374] width 181 height 25
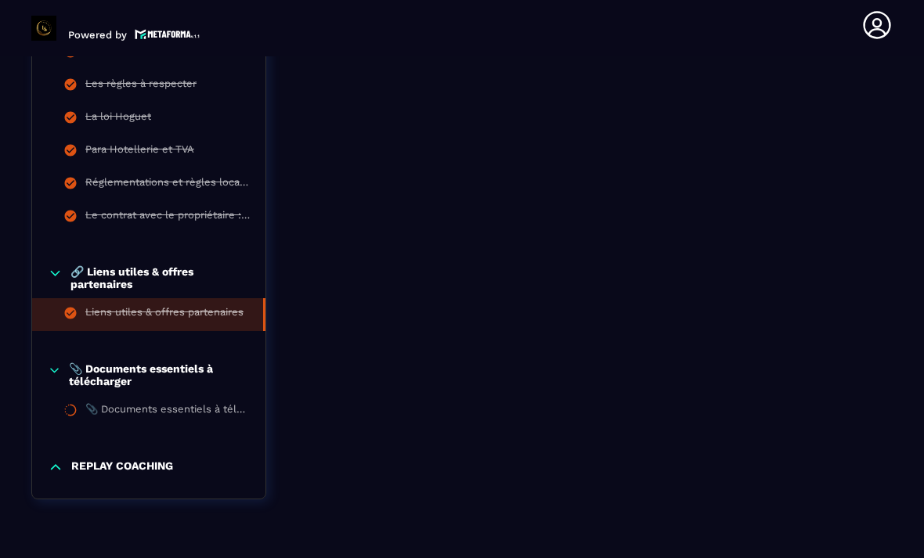
click at [189, 411] on div "📎 Documents essentiels à télécharger" at bounding box center [167, 411] width 164 height 17
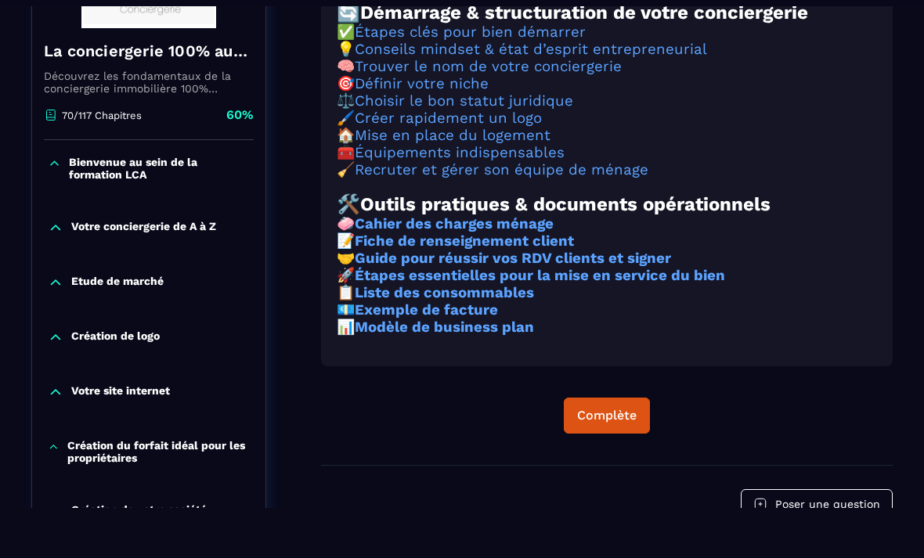
scroll to position [358, 0]
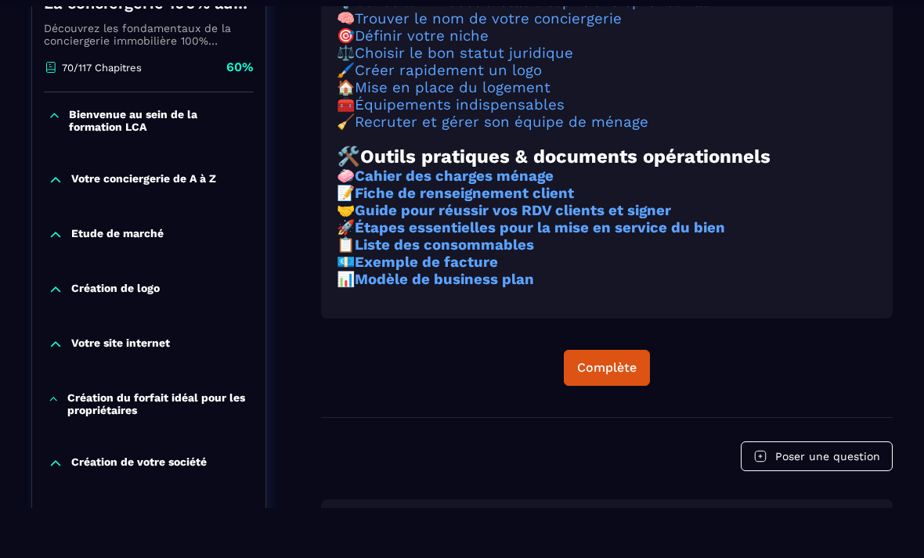
click at [620, 386] on button "Complète" at bounding box center [607, 368] width 86 height 36
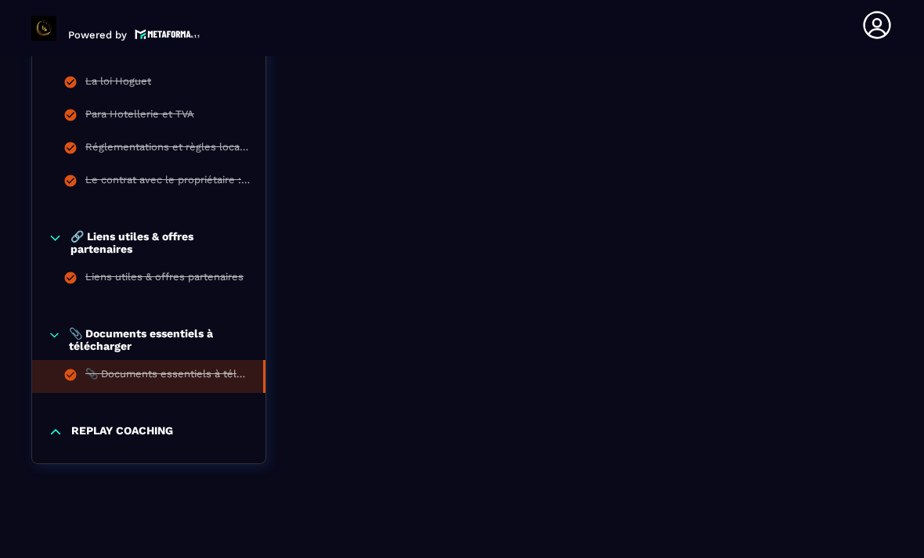
scroll to position [2245, 0]
click at [70, 434] on div "REPLAY COACHING" at bounding box center [148, 433] width 233 height 16
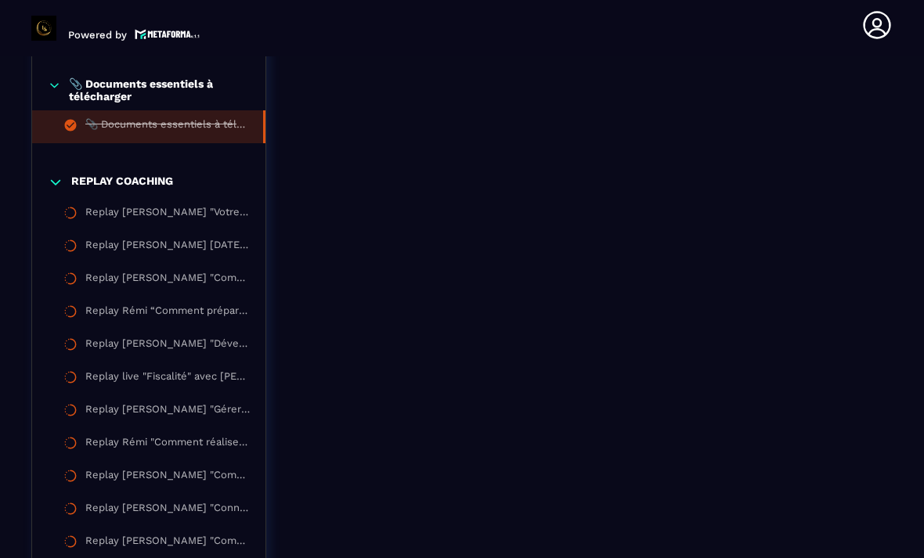
scroll to position [2497, 0]
click at [203, 215] on div "Replay [PERSON_NAME] "Votre envie de réussir doit être plus forte que vos peurs…" at bounding box center [167, 212] width 164 height 17
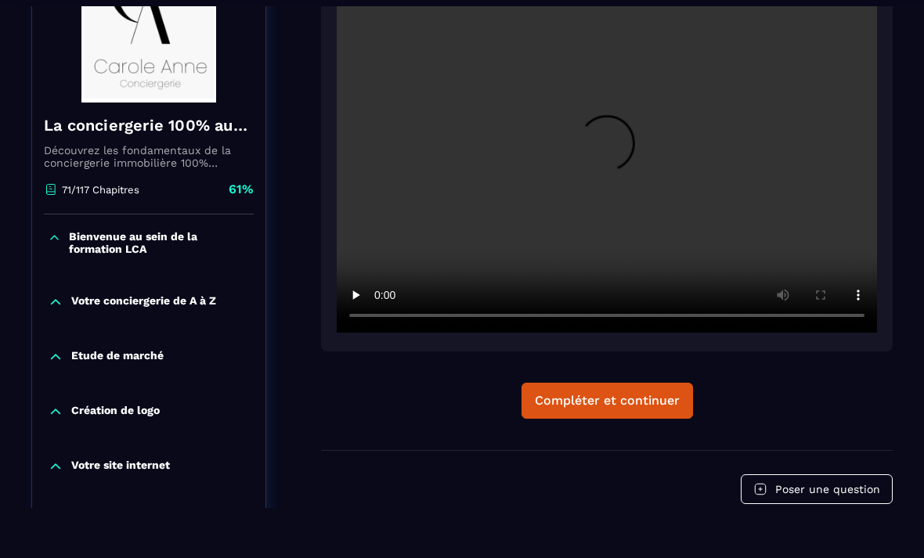
scroll to position [236, 0]
click at [613, 145] on video at bounding box center [607, 153] width 540 height 360
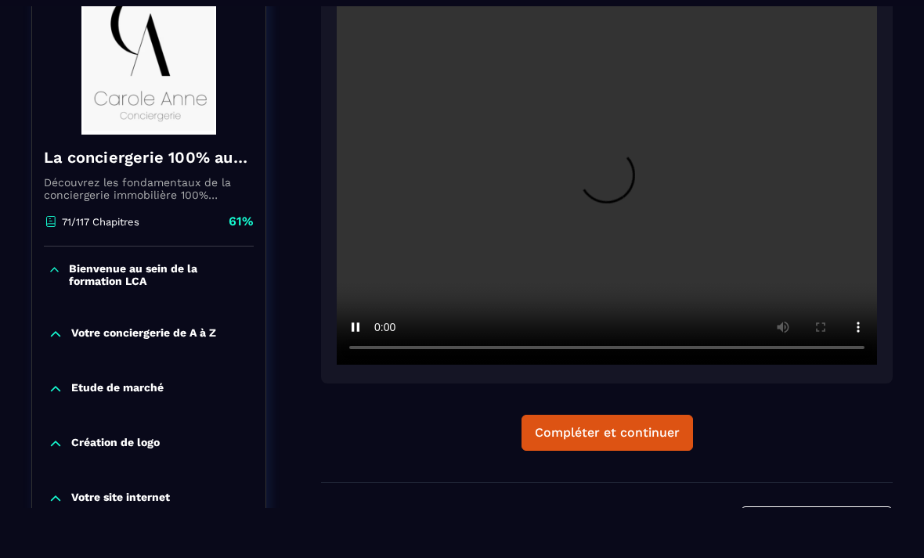
scroll to position [203, 0]
click at [736, 178] on video at bounding box center [607, 185] width 540 height 360
click at [671, 192] on video at bounding box center [607, 185] width 540 height 360
click at [675, 196] on video at bounding box center [607, 185] width 540 height 360
click at [719, 262] on video at bounding box center [607, 185] width 540 height 360
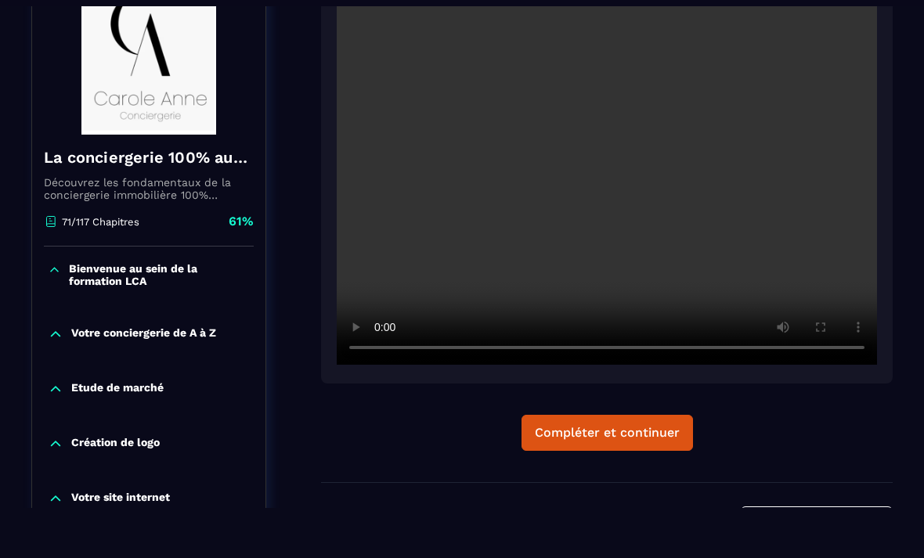
click at [837, 184] on video at bounding box center [607, 185] width 540 height 360
click at [816, 217] on video at bounding box center [607, 185] width 540 height 360
click at [817, 222] on video at bounding box center [607, 185] width 540 height 360
click at [673, 175] on video at bounding box center [607, 185] width 540 height 360
click at [665, 186] on video at bounding box center [607, 185] width 540 height 360
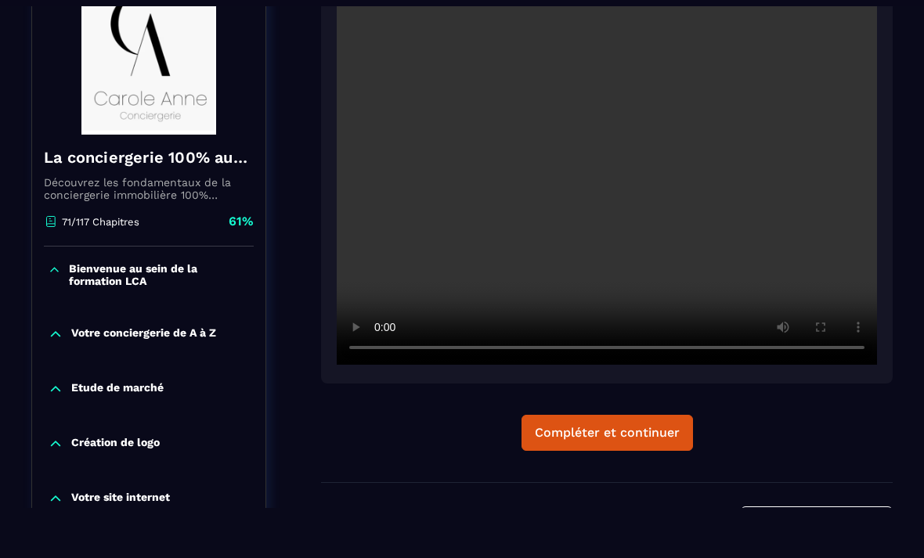
click at [672, 184] on video at bounding box center [607, 185] width 540 height 360
click at [663, 184] on video at bounding box center [607, 185] width 540 height 360
click at [670, 180] on video at bounding box center [607, 185] width 540 height 360
click at [668, 183] on video at bounding box center [607, 185] width 540 height 360
click at [666, 189] on video at bounding box center [607, 185] width 540 height 360
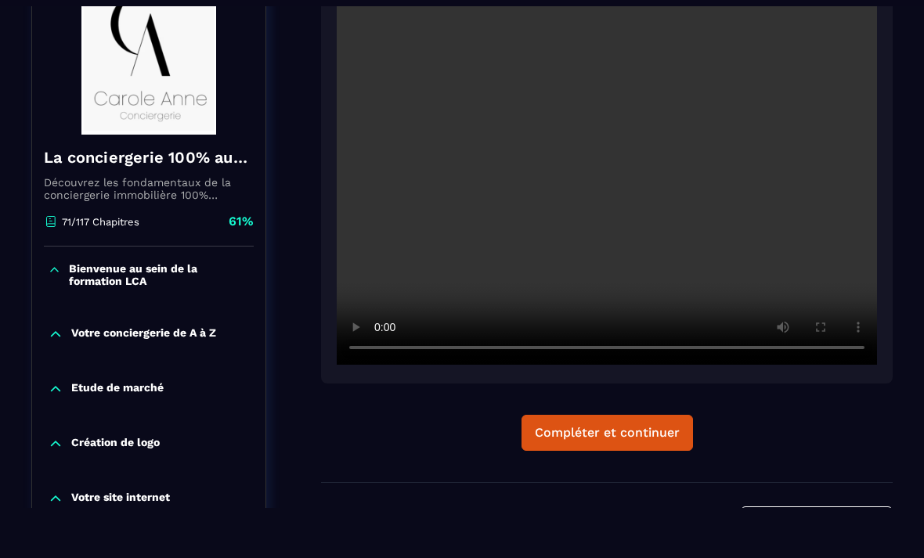
click at [664, 186] on video at bounding box center [607, 185] width 540 height 360
click at [667, 174] on video at bounding box center [607, 185] width 540 height 360
click at [664, 174] on video at bounding box center [607, 185] width 540 height 360
click at [661, 182] on video at bounding box center [607, 185] width 540 height 360
click at [676, 181] on video at bounding box center [607, 185] width 540 height 360
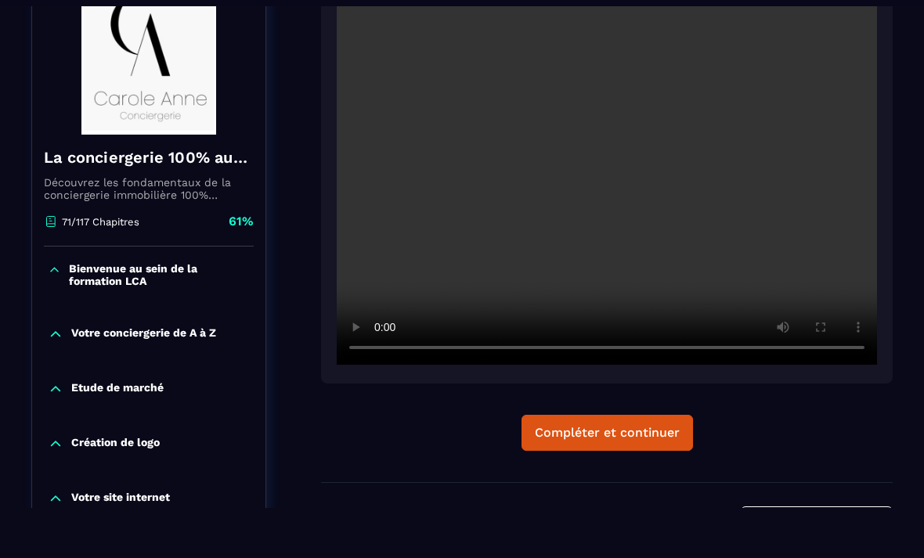
click at [676, 185] on video at bounding box center [607, 185] width 540 height 360
click at [677, 185] on video at bounding box center [607, 185] width 540 height 360
click at [676, 189] on video at bounding box center [607, 185] width 540 height 360
click at [808, 183] on video at bounding box center [607, 185] width 540 height 360
click at [664, 178] on video at bounding box center [607, 185] width 540 height 360
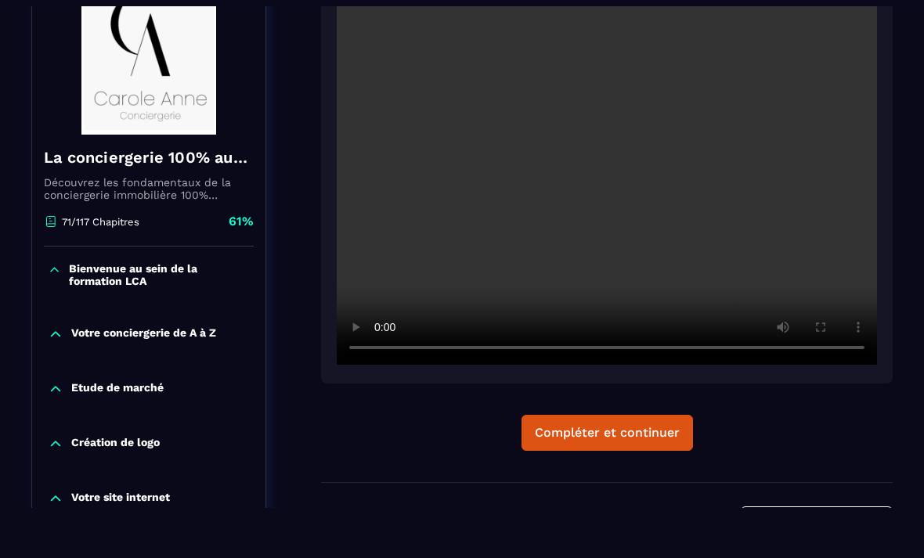
click at [670, 175] on video at bounding box center [607, 185] width 540 height 360
click at [668, 185] on video at bounding box center [607, 185] width 540 height 360
click at [672, 178] on video at bounding box center [607, 185] width 540 height 360
click at [675, 178] on video at bounding box center [607, 185] width 540 height 360
click at [783, 142] on video at bounding box center [607, 185] width 540 height 360
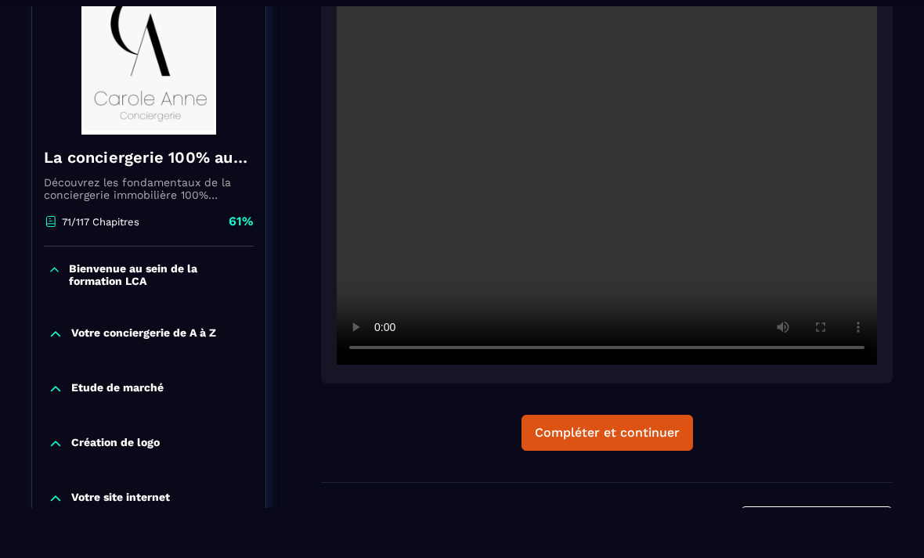
click at [779, 144] on video at bounding box center [607, 185] width 540 height 360
click at [826, 119] on video at bounding box center [607, 185] width 540 height 360
click at [816, 137] on video at bounding box center [607, 185] width 540 height 360
click at [813, 126] on video at bounding box center [607, 185] width 540 height 360
click at [789, 148] on video at bounding box center [607, 185] width 540 height 360
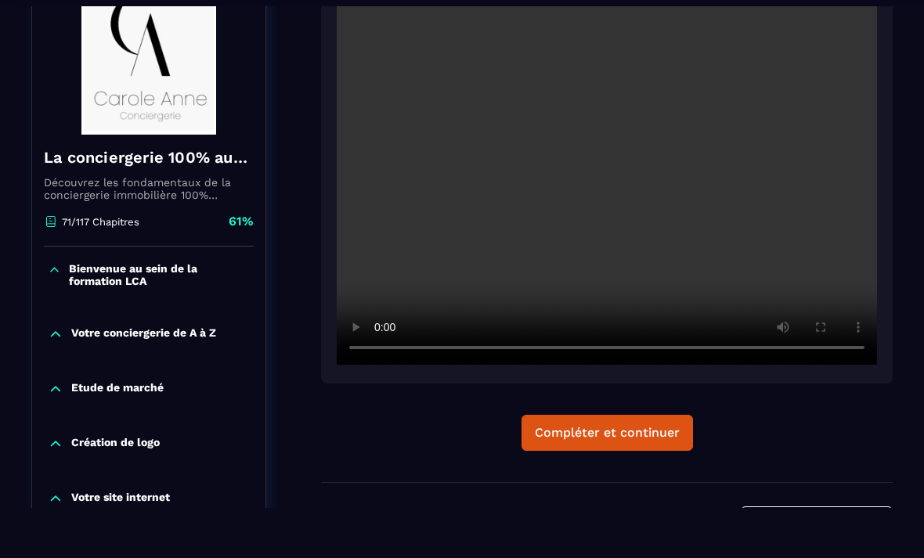
click at [769, 167] on video at bounding box center [607, 185] width 540 height 360
click at [675, 182] on video at bounding box center [607, 185] width 540 height 360
click at [671, 178] on video at bounding box center [607, 185] width 540 height 360
click at [670, 183] on video at bounding box center [607, 185] width 540 height 360
click at [675, 189] on video at bounding box center [607, 185] width 540 height 360
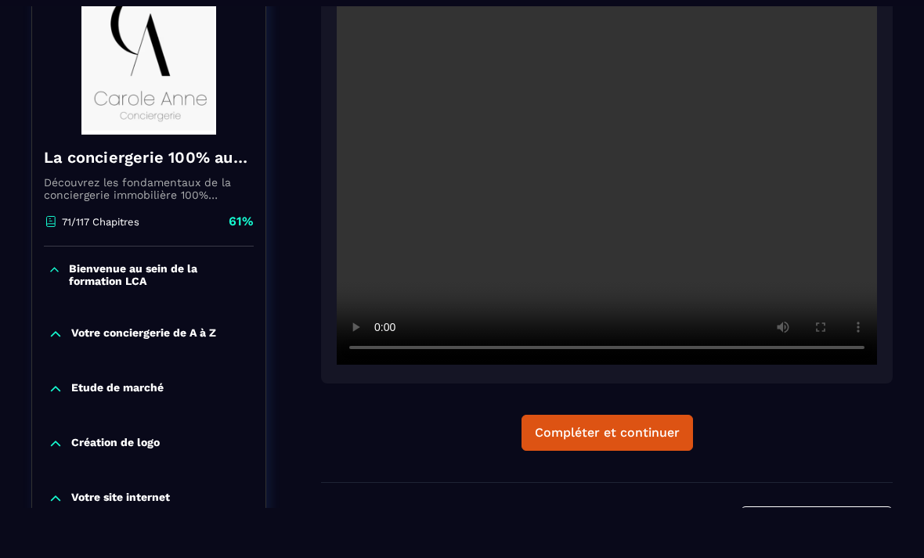
click at [681, 188] on video at bounding box center [607, 185] width 540 height 360
click at [675, 184] on video at bounding box center [607, 185] width 540 height 360
click at [675, 189] on video at bounding box center [607, 185] width 540 height 360
click at [766, 182] on video at bounding box center [607, 185] width 540 height 360
click at [658, 180] on video at bounding box center [607, 185] width 540 height 360
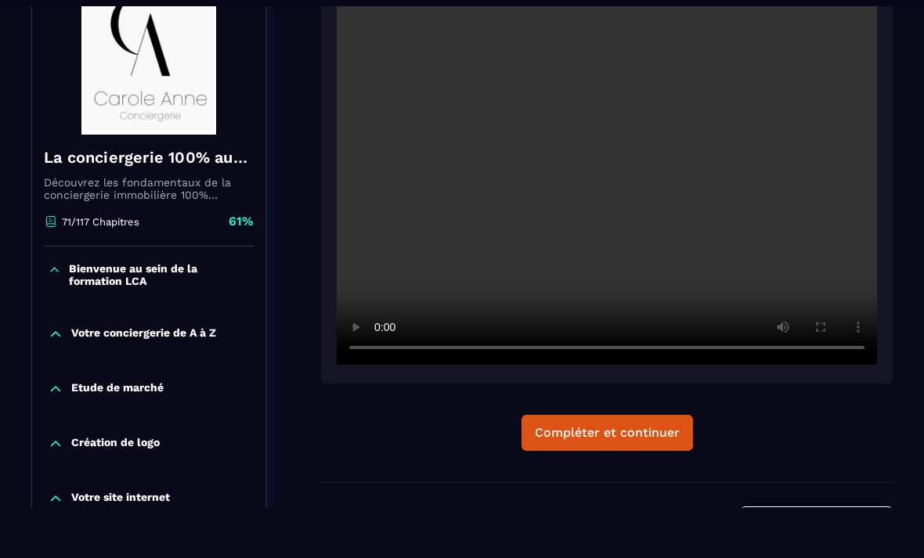
click at [673, 178] on video at bounding box center [607, 185] width 540 height 360
click at [675, 178] on video at bounding box center [607, 185] width 540 height 360
click at [675, 181] on video at bounding box center [607, 185] width 540 height 360
click at [674, 179] on video at bounding box center [607, 185] width 540 height 360
click at [675, 180] on video at bounding box center [607, 185] width 540 height 360
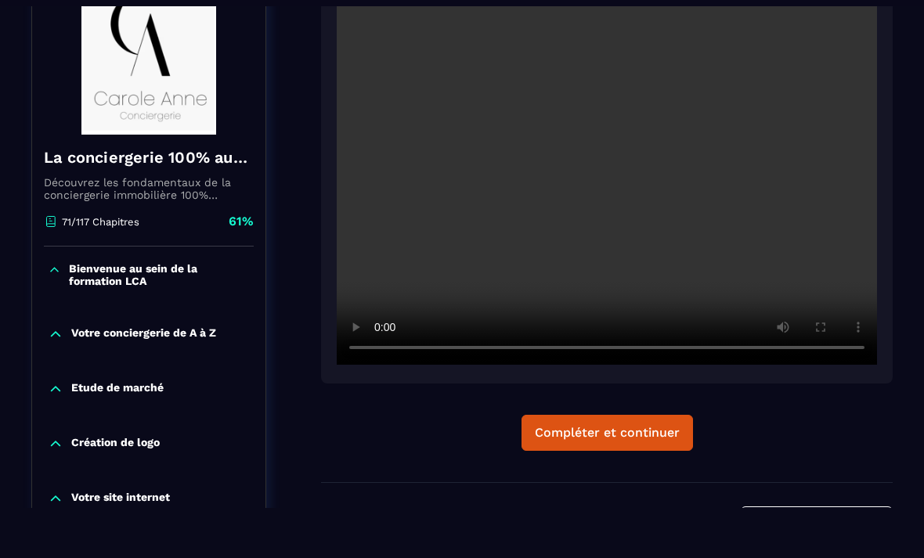
click at [676, 178] on video at bounding box center [607, 185] width 540 height 360
click at [733, 199] on video at bounding box center [607, 185] width 540 height 360
click at [670, 179] on video at bounding box center [607, 185] width 540 height 360
click at [667, 190] on video at bounding box center [607, 185] width 540 height 360
click at [670, 189] on video at bounding box center [607, 185] width 540 height 360
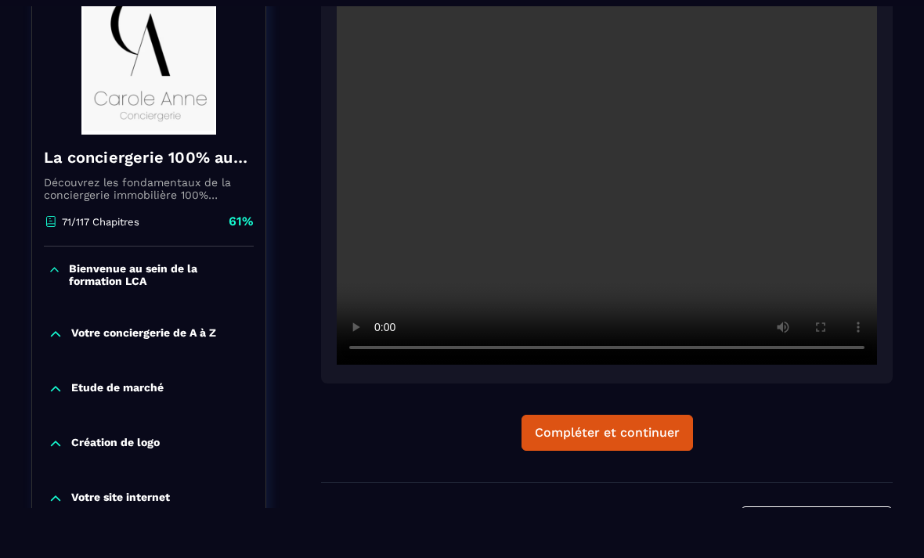
click at [730, 214] on video at bounding box center [607, 185] width 540 height 360
click at [717, 252] on video at bounding box center [607, 185] width 540 height 360
click at [777, 185] on video at bounding box center [607, 185] width 540 height 360
click at [801, 142] on video at bounding box center [607, 185] width 540 height 360
click at [673, 185] on video at bounding box center [607, 185] width 540 height 360
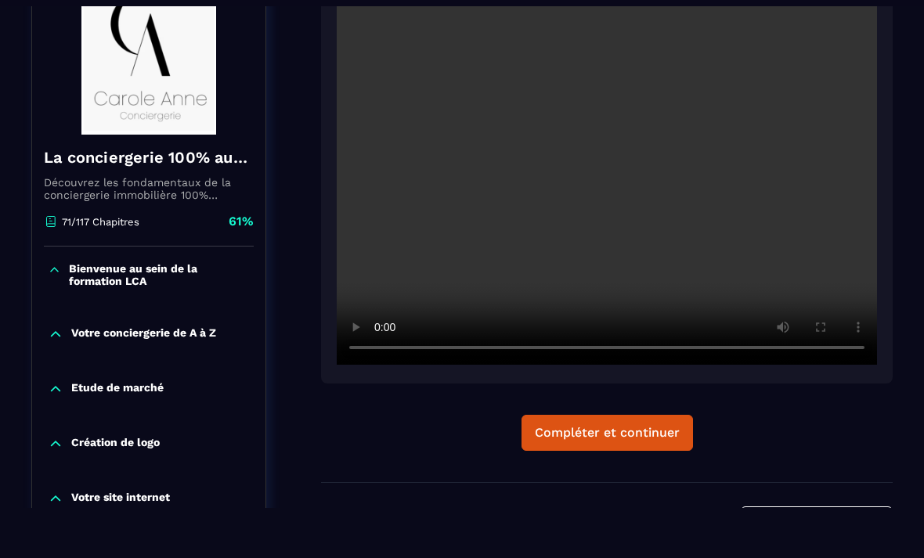
click at [672, 178] on video at bounding box center [607, 185] width 540 height 360
click at [674, 181] on video at bounding box center [607, 185] width 540 height 360
click at [675, 176] on video at bounding box center [607, 185] width 540 height 360
click at [398, 174] on video at bounding box center [607, 185] width 540 height 360
click at [544, 192] on video at bounding box center [607, 185] width 540 height 360
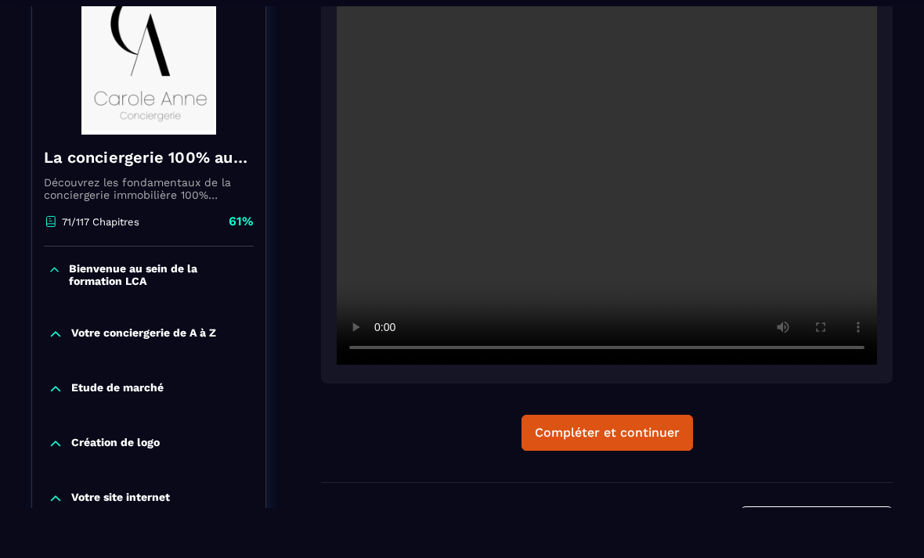
click at [548, 186] on video at bounding box center [607, 185] width 540 height 360
click at [553, 175] on video at bounding box center [607, 185] width 540 height 360
click at [738, 342] on video at bounding box center [607, 185] width 540 height 360
click at [805, 214] on video at bounding box center [607, 185] width 540 height 360
click at [657, 443] on button "Compléter et continuer" at bounding box center [606, 433] width 171 height 36
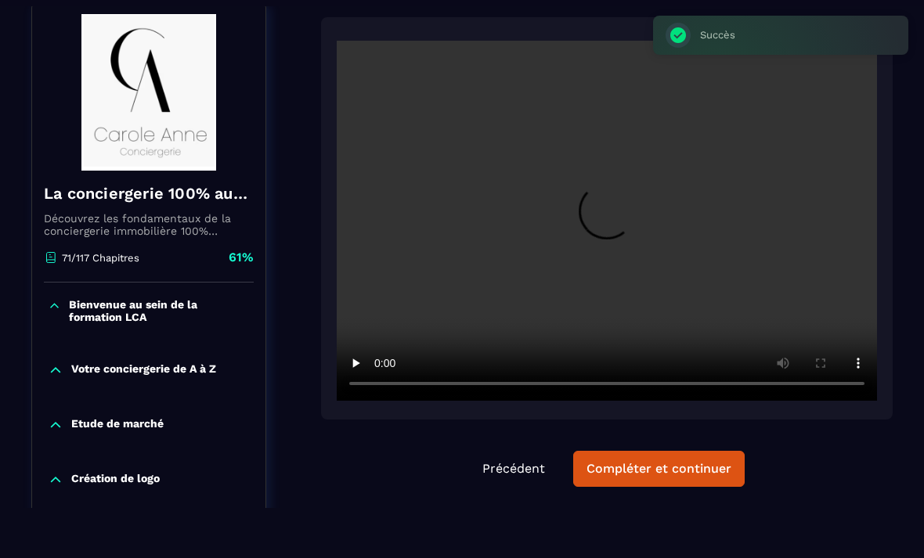
scroll to position [163, 0]
